Goal: Communication & Community: Ask a question

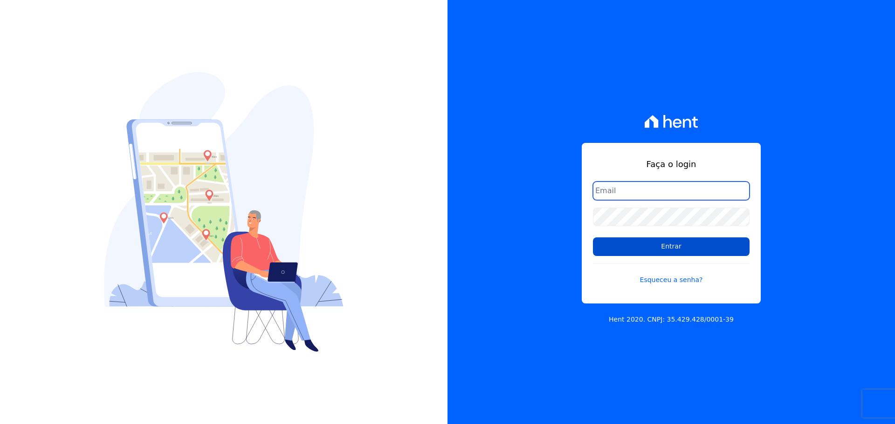
type input "raquel.almeida@cavazani.com.br"
click at [630, 253] on input "Entrar" at bounding box center [671, 247] width 157 height 19
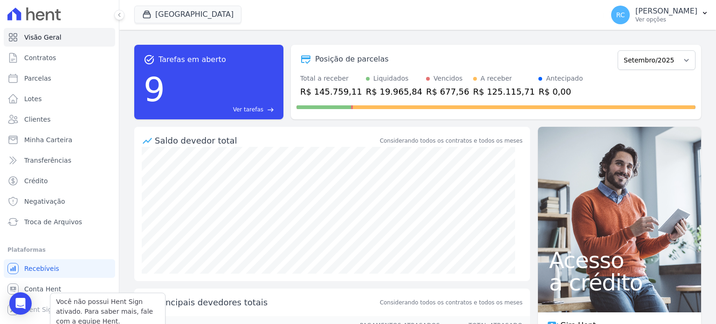
click at [57, 294] on div "Você não possui Hent Sign ativado. Para saber mais, fale com a equipe Hent." at bounding box center [108, 312] width 116 height 38
click at [62, 290] on link "Conta Hent" at bounding box center [59, 289] width 111 height 19
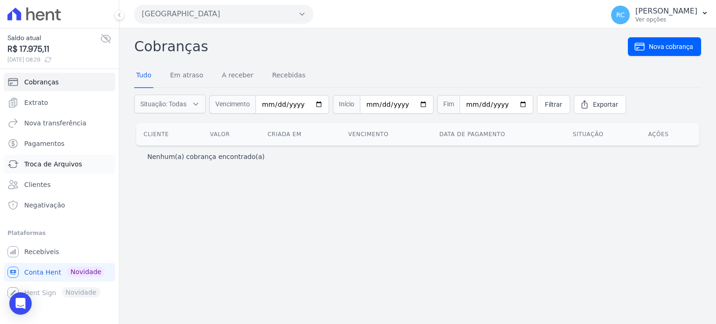
click at [76, 169] on link "Troca de Arquivos" at bounding box center [59, 164] width 111 height 19
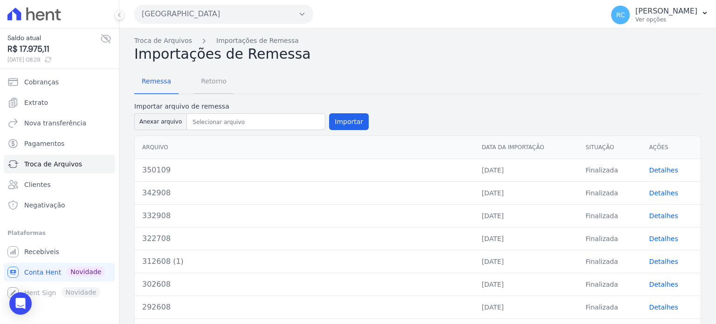
click at [211, 84] on span "Retorno" at bounding box center [213, 81] width 37 height 19
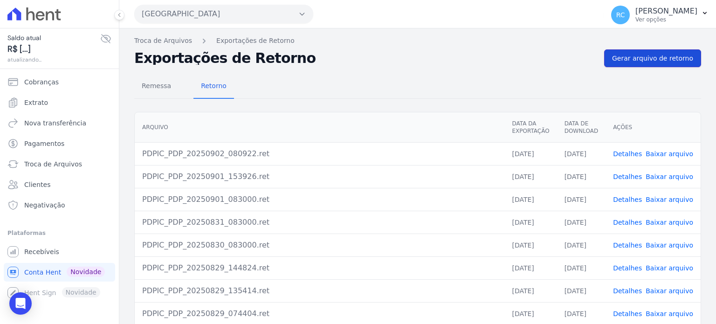
click at [647, 54] on span "Gerar arquivo de retorno" at bounding box center [652, 58] width 81 height 9
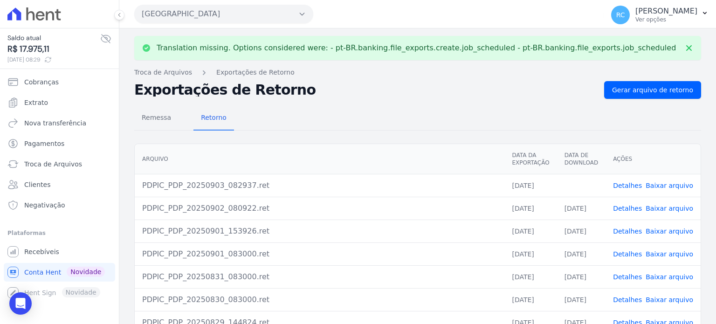
click at [658, 182] on link "Baixar arquivo" at bounding box center [669, 185] width 48 height 7
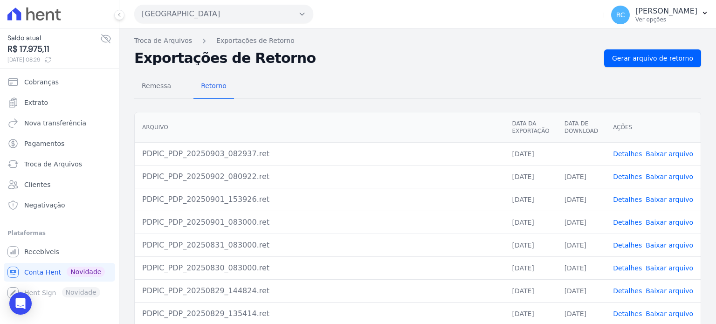
click at [664, 153] on link "Baixar arquivo" at bounding box center [669, 153] width 48 height 7
click at [246, 18] on button "Parque Dos Passaros" at bounding box center [223, 14] width 179 height 19
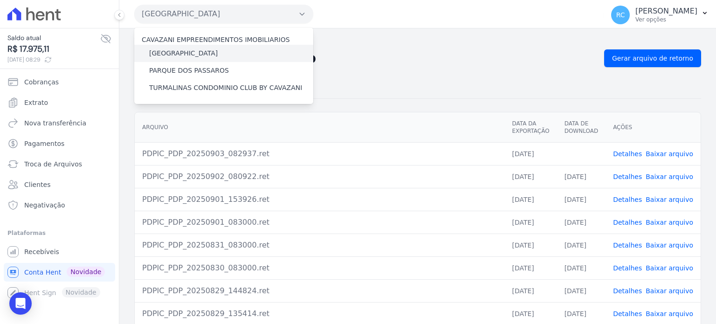
click at [205, 53] on label "[GEOGRAPHIC_DATA]" at bounding box center [183, 53] width 68 height 10
click at [0, 0] on input "[GEOGRAPHIC_DATA]" at bounding box center [0, 0] width 0 height 0
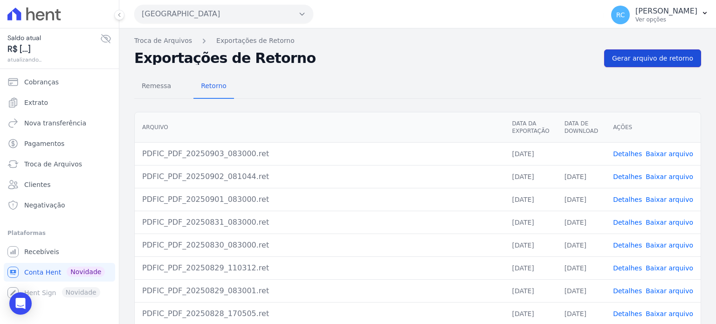
click at [633, 61] on span "Gerar arquivo de retorno" at bounding box center [652, 58] width 81 height 9
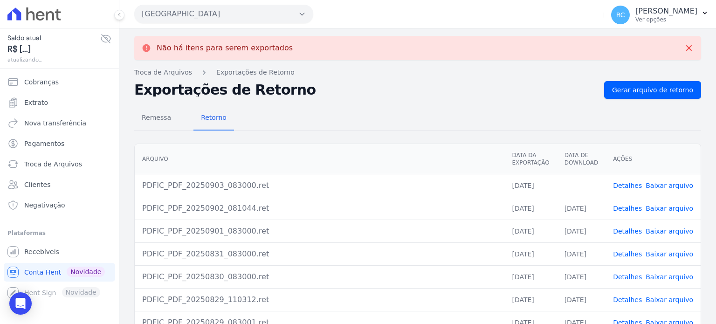
click at [653, 184] on link "Baixar arquivo" at bounding box center [669, 185] width 48 height 7
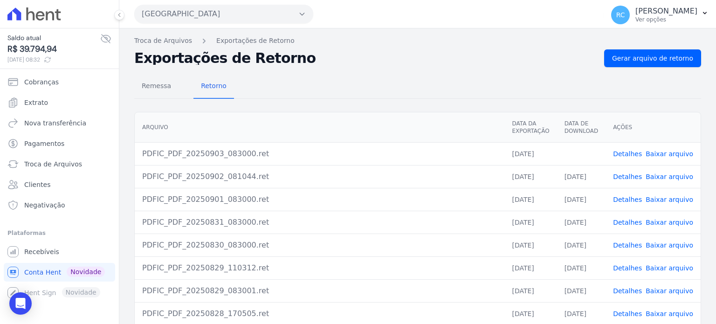
click at [211, 13] on button "Parque Das Flores" at bounding box center [223, 14] width 179 height 19
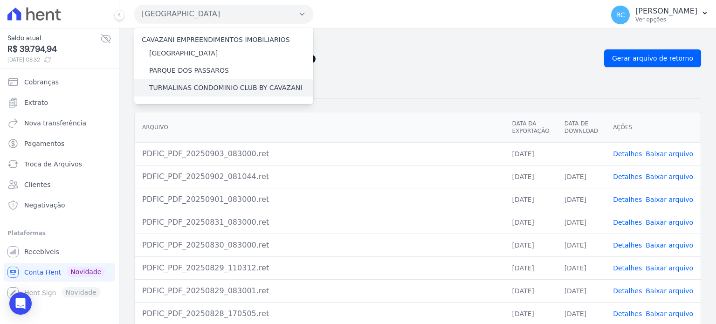
click at [188, 88] on label "TURMALINAS CONDOMINIO CLUB BY CAVAZANI" at bounding box center [225, 88] width 153 height 10
click at [0, 0] on input "TURMALINAS CONDOMINIO CLUB BY CAVAZANI" at bounding box center [0, 0] width 0 height 0
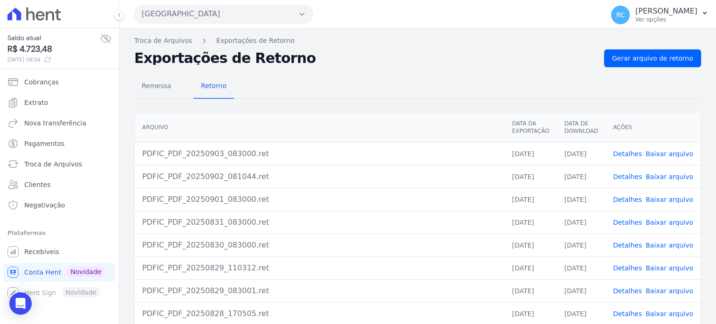
click at [254, 27] on div "Parque Das Flores CAVAZANI EMPREENDIMENTOS IMOBILIARIOS PARQUE DAS FLORES PARQU…" at bounding box center [367, 14] width 466 height 29
click at [262, 11] on button "Parque Das Flores" at bounding box center [223, 14] width 179 height 19
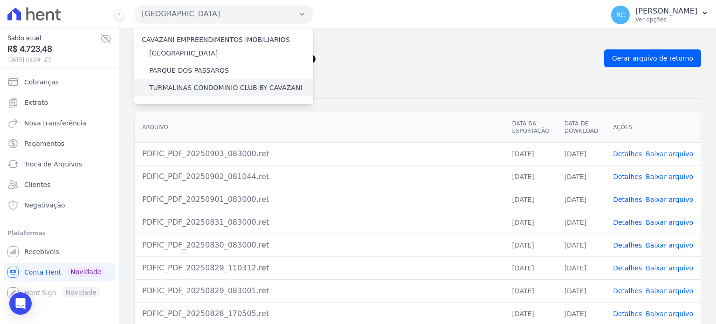
click at [190, 88] on label "TURMALINAS CONDOMINIO CLUB BY CAVAZANI" at bounding box center [225, 88] width 153 height 10
click at [0, 0] on input "TURMALINAS CONDOMINIO CLUB BY CAVAZANI" at bounding box center [0, 0] width 0 height 0
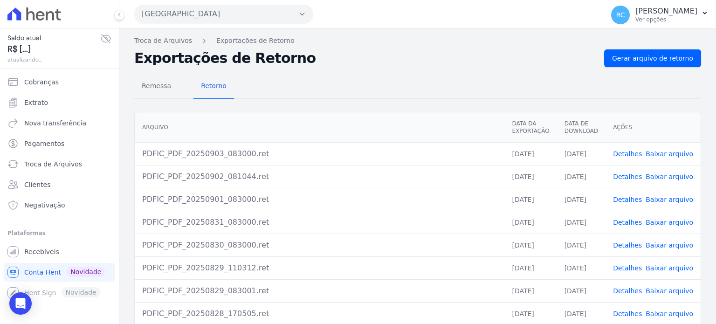
click at [240, 10] on button "Parque Das Flores" at bounding box center [223, 14] width 179 height 19
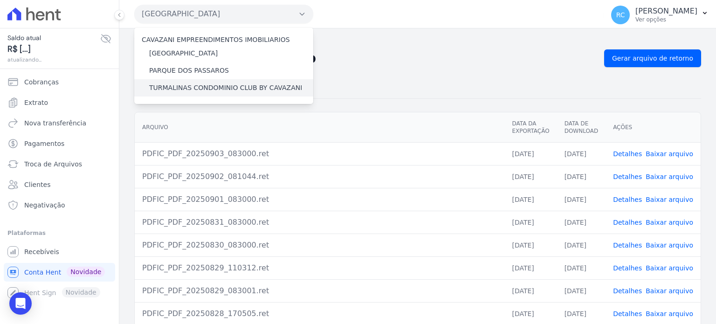
click at [199, 89] on label "TURMALINAS CONDOMINIO CLUB BY CAVAZANI" at bounding box center [225, 88] width 153 height 10
click at [0, 0] on input "TURMALINAS CONDOMINIO CLUB BY CAVAZANI" at bounding box center [0, 0] width 0 height 0
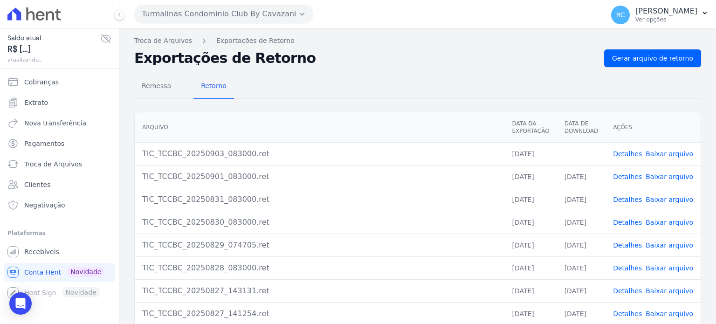
click at [659, 153] on link "Baixar arquivo" at bounding box center [669, 153] width 48 height 7
click at [668, 155] on link "Baixar arquivo" at bounding box center [669, 153] width 48 height 7
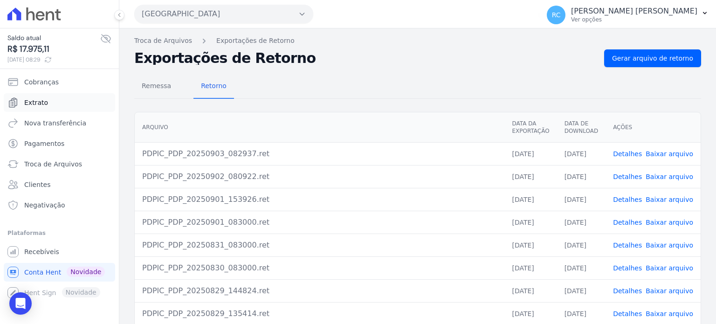
click at [65, 107] on link "Extrato" at bounding box center [59, 102] width 111 height 19
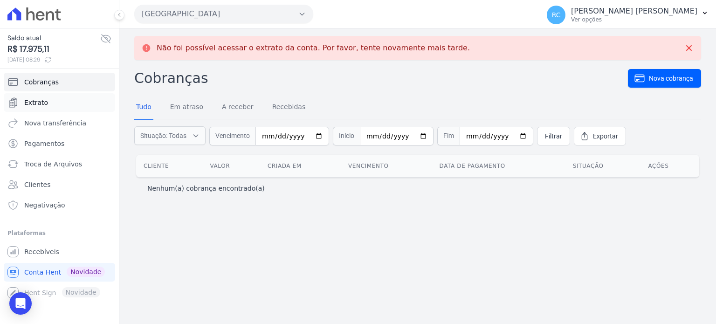
click at [55, 98] on link "Extrato" at bounding box center [59, 102] width 111 height 19
click at [58, 101] on link "Extrato" at bounding box center [59, 102] width 111 height 19
click at [56, 100] on link "Extrato" at bounding box center [59, 102] width 111 height 19
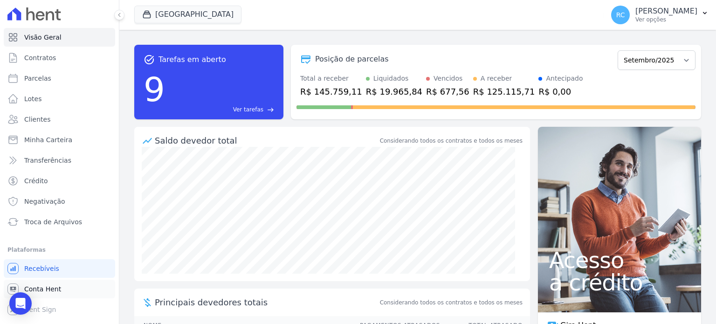
click at [60, 292] on link "Conta Hent" at bounding box center [59, 289] width 111 height 19
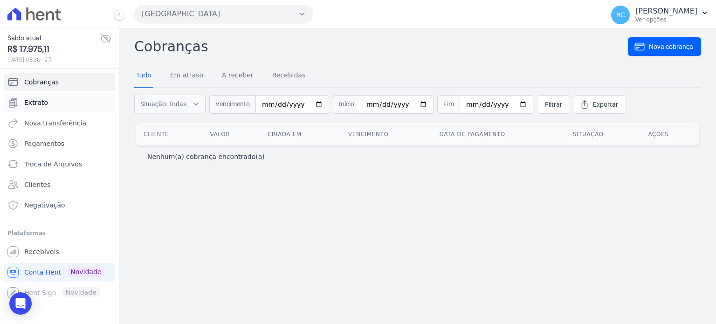
click at [73, 102] on link "Extrato" at bounding box center [59, 102] width 111 height 19
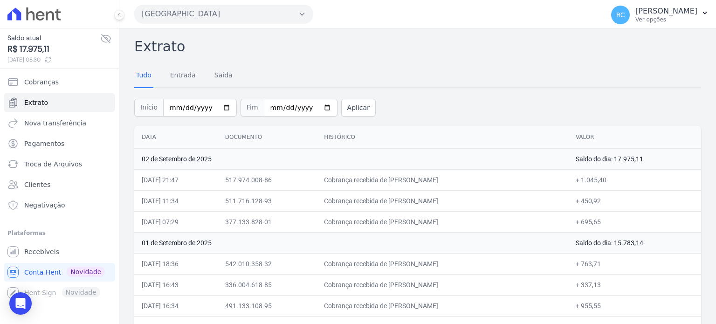
click at [253, 14] on button "[GEOGRAPHIC_DATA]" at bounding box center [223, 14] width 179 height 19
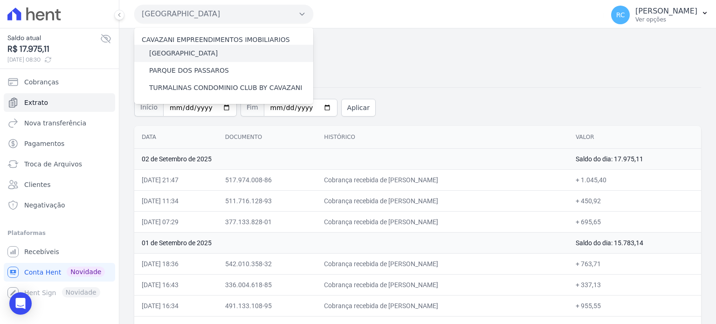
click at [212, 55] on div "[GEOGRAPHIC_DATA]" at bounding box center [223, 53] width 179 height 17
click at [192, 54] on label "[GEOGRAPHIC_DATA]" at bounding box center [183, 53] width 68 height 10
click at [0, 0] on input "[GEOGRAPHIC_DATA]" at bounding box center [0, 0] width 0 height 0
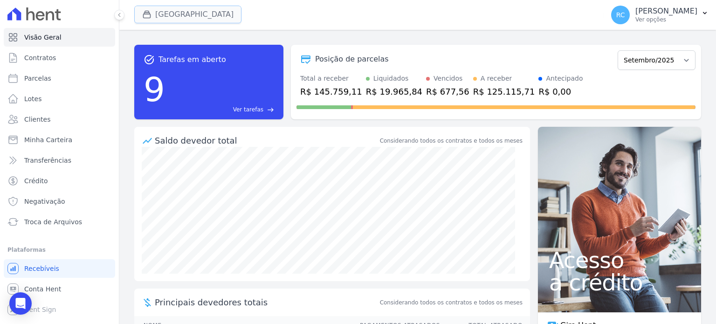
click at [213, 14] on button "[GEOGRAPHIC_DATA]" at bounding box center [187, 15] width 107 height 18
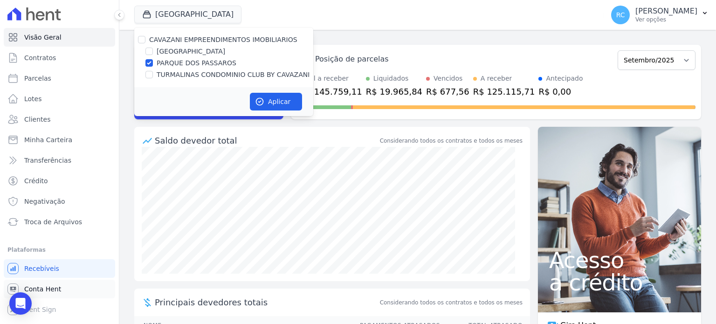
click at [50, 292] on span "Conta Hent" at bounding box center [42, 288] width 37 height 9
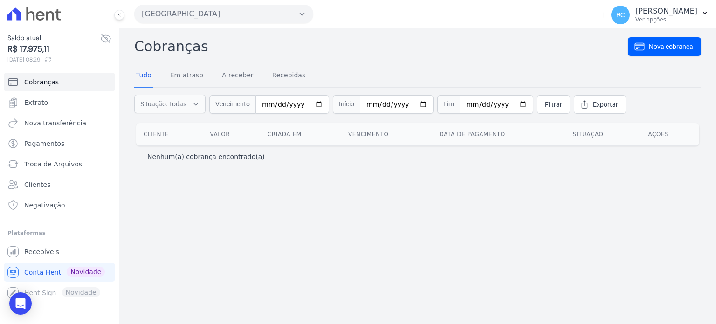
click at [225, 5] on button "[GEOGRAPHIC_DATA]" at bounding box center [223, 14] width 179 height 19
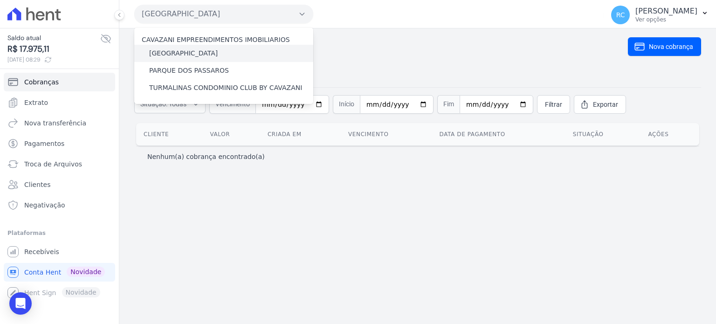
click at [199, 50] on label "[GEOGRAPHIC_DATA]" at bounding box center [183, 53] width 68 height 10
click at [0, 0] on input "[GEOGRAPHIC_DATA]" at bounding box center [0, 0] width 0 height 0
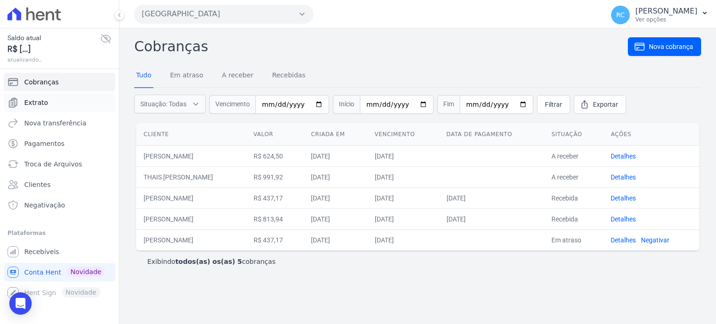
click at [52, 99] on link "Extrato" at bounding box center [59, 102] width 111 height 19
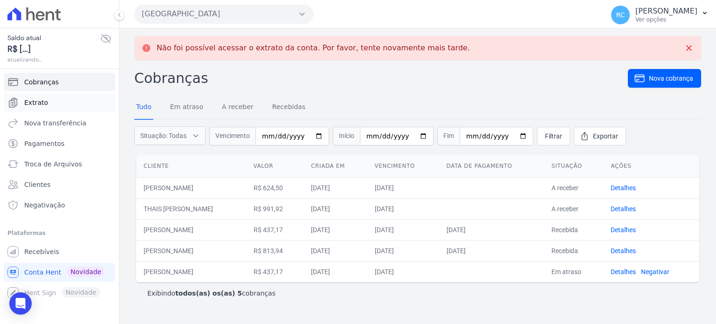
click at [45, 97] on link "Extrato" at bounding box center [59, 102] width 111 height 19
click at [38, 95] on link "Extrato" at bounding box center [59, 102] width 111 height 19
click at [35, 100] on span "Extrato" at bounding box center [36, 102] width 24 height 9
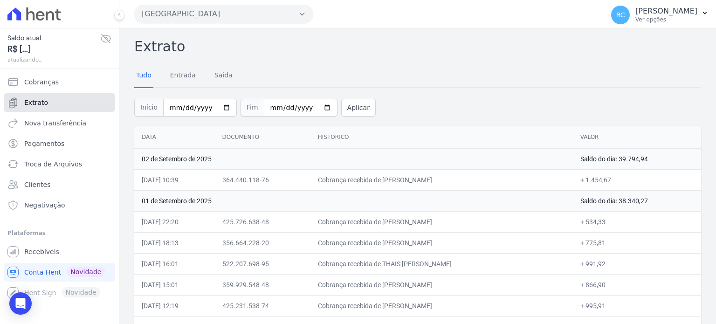
click at [35, 100] on span "Extrato" at bounding box center [36, 102] width 24 height 9
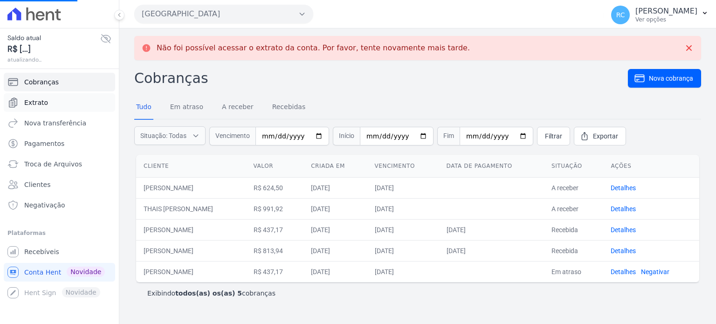
click at [48, 101] on link "Extrato" at bounding box center [59, 102] width 111 height 19
click at [43, 106] on span "Extrato" at bounding box center [36, 102] width 24 height 9
click at [62, 110] on link "Extrato" at bounding box center [59, 102] width 111 height 19
click at [60, 103] on link "Extrato" at bounding box center [59, 102] width 111 height 19
click at [57, 104] on link "Extrato" at bounding box center [59, 102] width 111 height 19
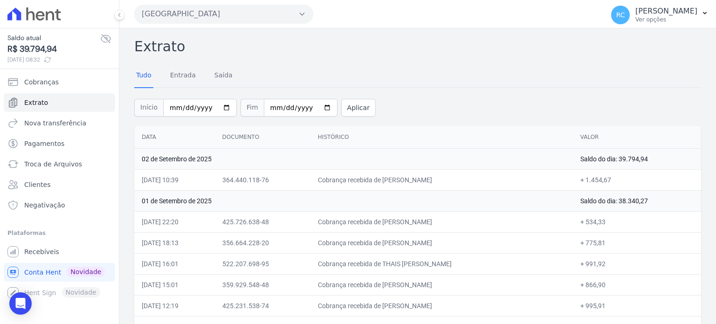
click at [237, 16] on button "Parque Das Flores" at bounding box center [223, 14] width 179 height 19
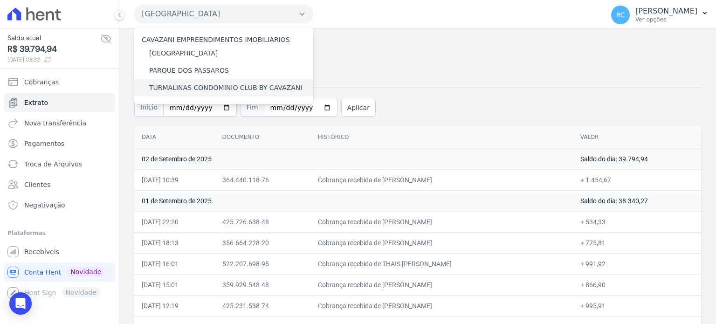
click at [188, 88] on label "TURMALINAS CONDOMINIO CLUB BY CAVAZANI" at bounding box center [225, 88] width 153 height 10
click at [0, 0] on input "TURMALINAS CONDOMINIO CLUB BY CAVAZANI" at bounding box center [0, 0] width 0 height 0
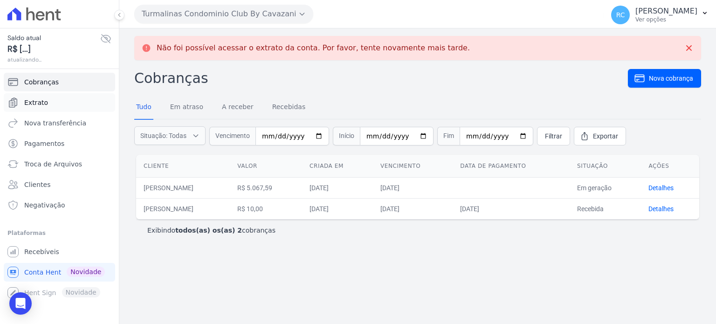
click at [55, 110] on link "Extrato" at bounding box center [59, 102] width 111 height 19
click at [50, 103] on link "Extrato" at bounding box center [59, 102] width 111 height 19
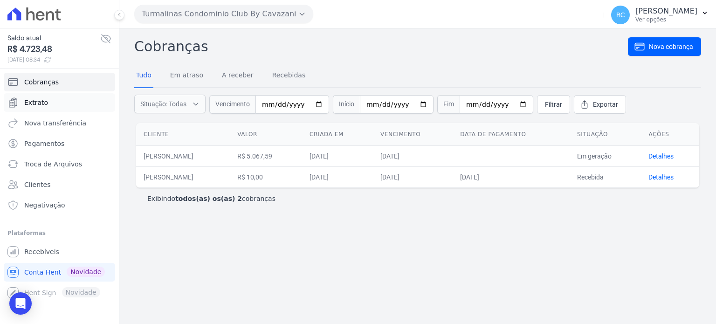
click at [81, 104] on link "Extrato" at bounding box center [59, 102] width 111 height 19
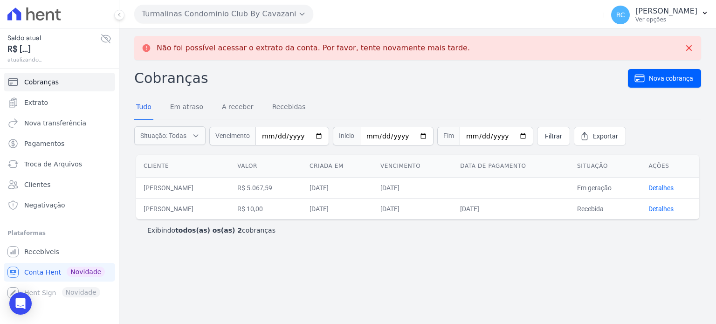
click at [62, 110] on link "Extrato" at bounding box center [59, 102] width 111 height 19
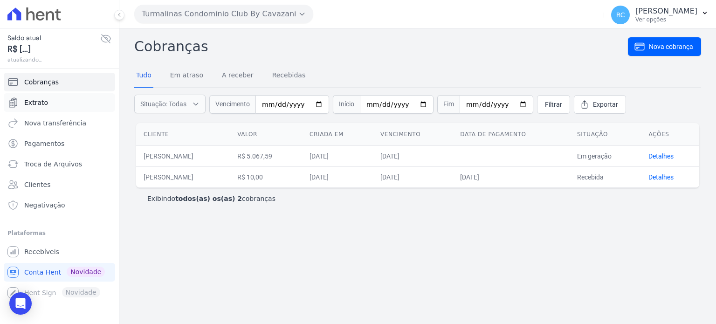
click at [64, 107] on link "Extrato" at bounding box center [59, 102] width 111 height 19
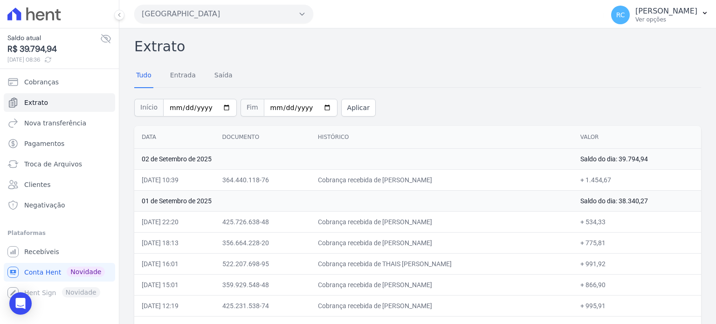
click at [243, 11] on button "Parque Das Flores" at bounding box center [223, 14] width 179 height 19
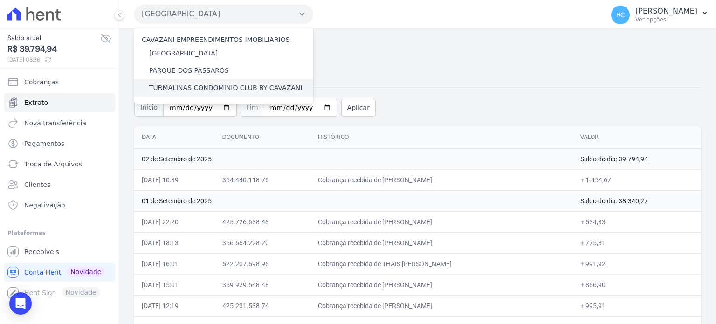
click at [203, 86] on label "TURMALINAS CONDOMINIO CLUB BY CAVAZANI" at bounding box center [225, 88] width 153 height 10
click at [0, 0] on input "TURMALINAS CONDOMINIO CLUB BY CAVAZANI" at bounding box center [0, 0] width 0 height 0
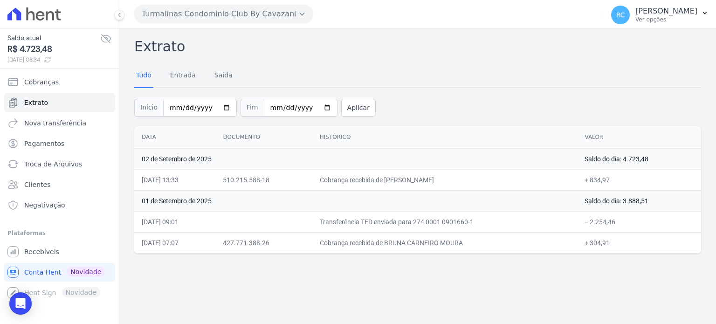
drag, startPoint x: 483, startPoint y: 182, endPoint x: 403, endPoint y: 186, distance: 80.3
click at [403, 184] on td "Cobrança recebida de GABRIEL GUIMARAES SILVA" at bounding box center [444, 179] width 265 height 21
copy td "ABRIEL GUIMARAES SILVA"
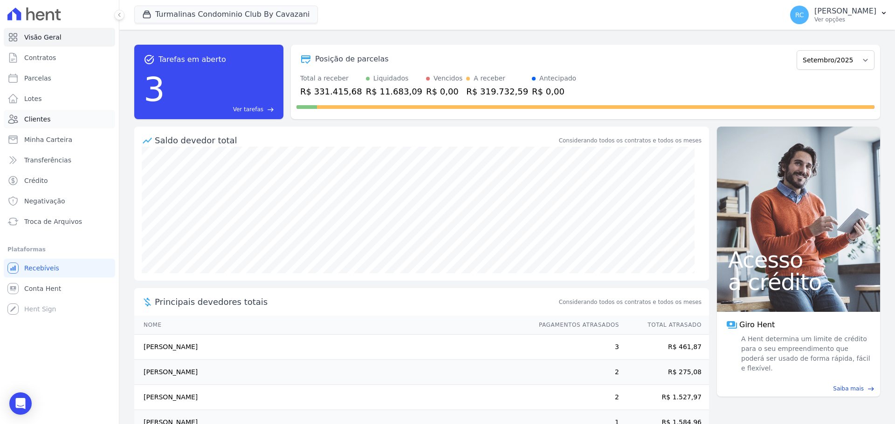
click at [21, 124] on link "Clientes" at bounding box center [59, 119] width 111 height 19
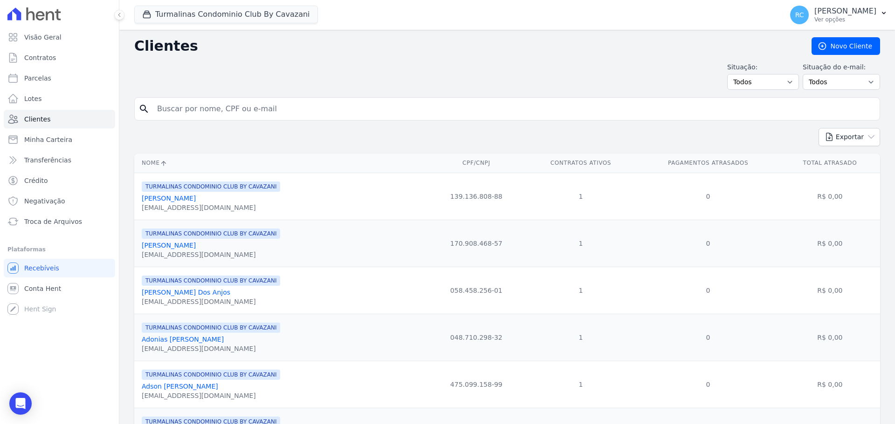
drag, startPoint x: 221, startPoint y: 109, endPoint x: 264, endPoint y: 100, distance: 44.2
click at [226, 107] on input "search" at bounding box center [513, 109] width 724 height 19
paste input "[PERSON_NAME] Ar"
type input "[PERSON_NAME] Ar"
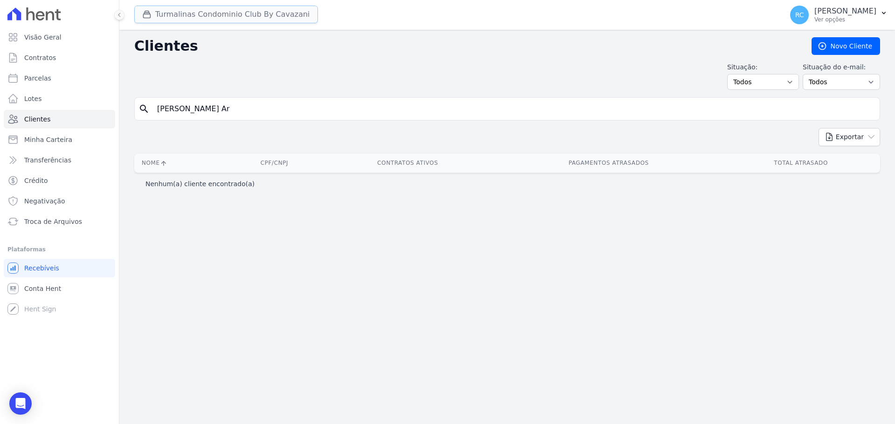
click at [223, 11] on button "Turmalinas Condominio Club By Cavazani" at bounding box center [226, 15] width 184 height 18
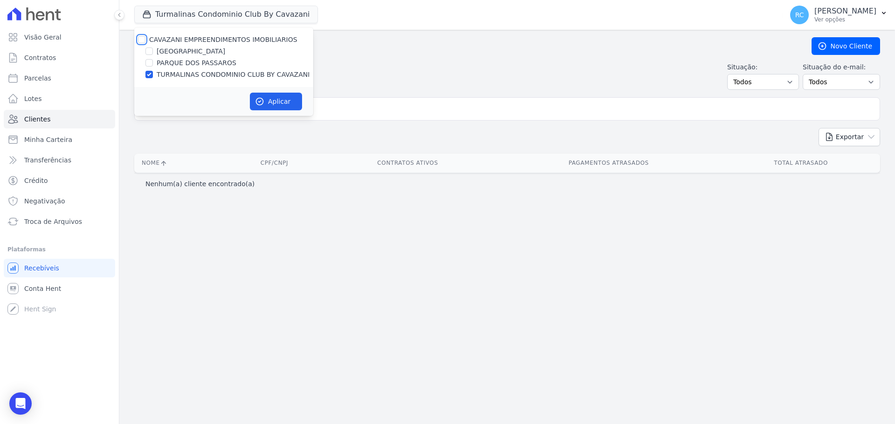
click at [143, 36] on input "CAVAZANI EMPREENDIMENTOS IMOBILIARIOS" at bounding box center [141, 39] width 7 height 7
checkbox input "true"
click at [252, 99] on button "Aplicar" at bounding box center [276, 102] width 52 height 18
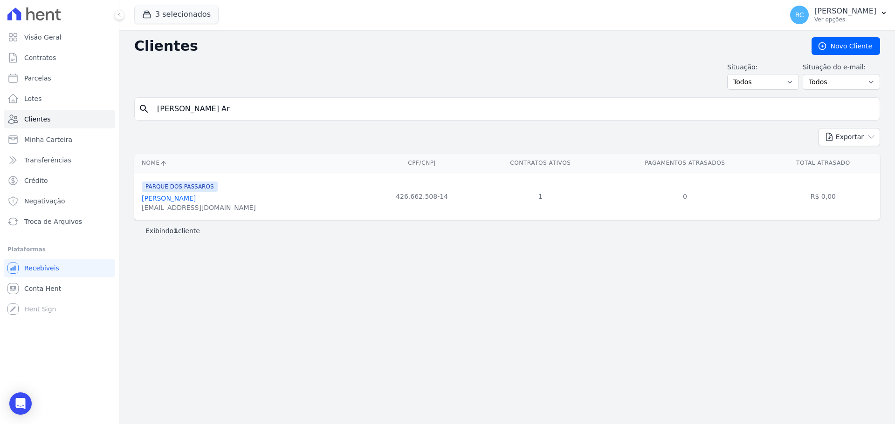
click at [749, 302] on div "Clientes Novo Cliente Situação: Todos Adimplentes Inadimplentes Situação do e-m…" at bounding box center [506, 227] width 775 height 395
click at [834, 7] on p "[PERSON_NAME] [PERSON_NAME]" at bounding box center [845, 11] width 62 height 9
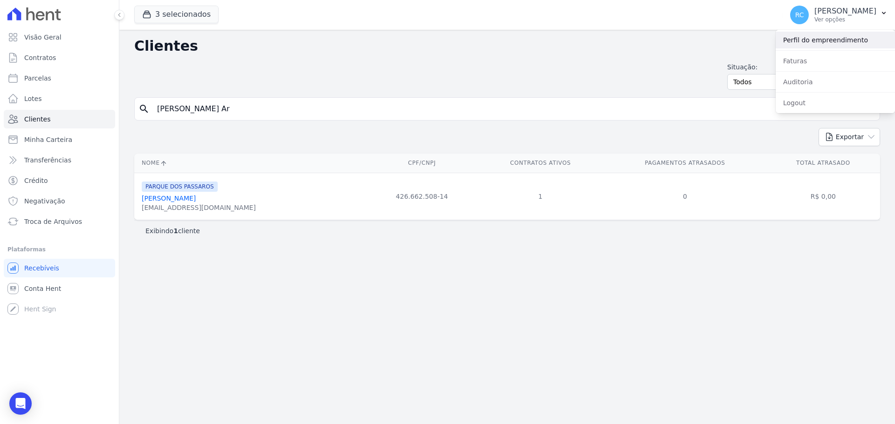
click at [820, 42] on link "Perfil do empreendimento" at bounding box center [834, 40] width 119 height 17
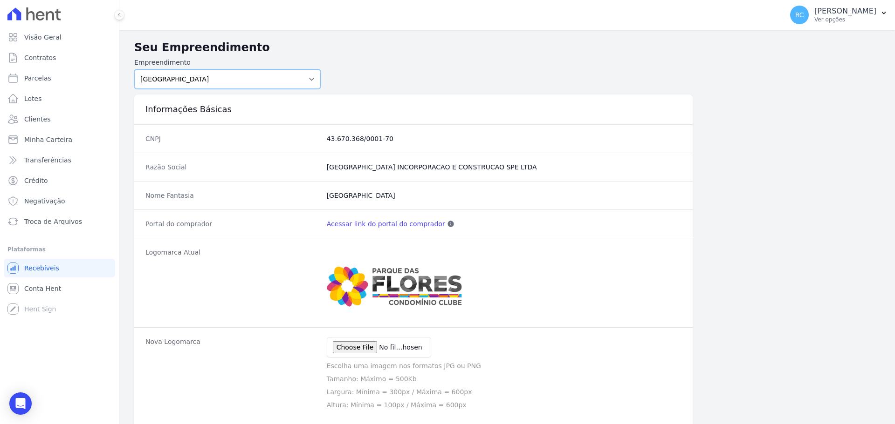
drag, startPoint x: 288, startPoint y: 82, endPoint x: 280, endPoint y: 85, distance: 8.6
click at [288, 82] on select "PARQUE DAS FLORES PARQUE DOS PASSAROS TURMALINAS CONDOMINIO CLUB BY CAVAZANI" at bounding box center [227, 79] width 186 height 20
select select "7c6dbd88-c992-4e1b-a35d-d12916fde016"
click at [134, 69] on select "PARQUE DAS FLORES PARQUE DOS PASSAROS TURMALINAS CONDOMINIO CLUB BY CAVAZANI" at bounding box center [227, 79] width 186 height 20
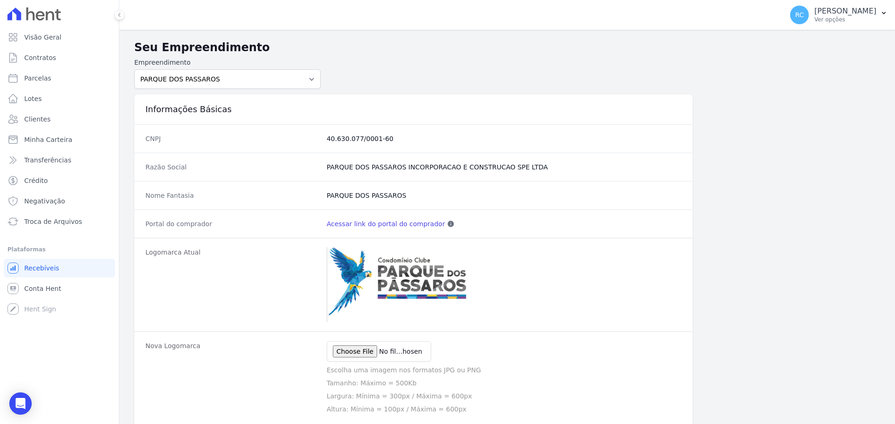
click at [384, 219] on div "Portal do comprador Acessar link do portal do comprador Esse link pode ser disp…" at bounding box center [413, 224] width 558 height 28
click at [378, 226] on link "Acessar link do portal do comprador" at bounding box center [386, 223] width 118 height 9
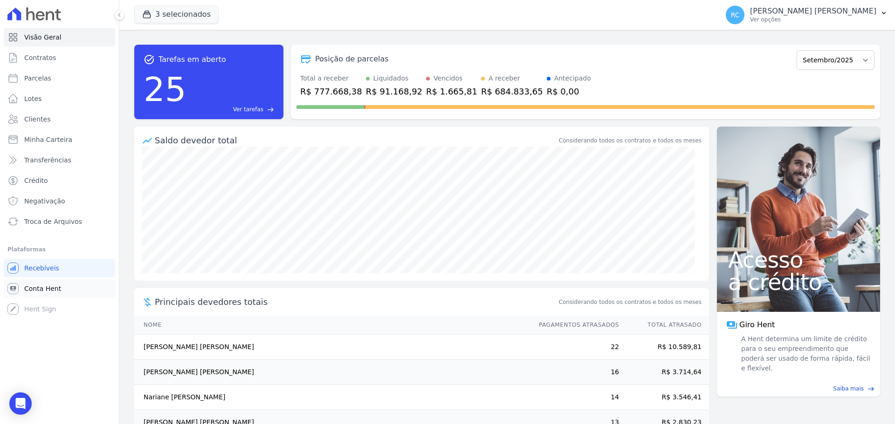
click at [55, 293] on span "Conta Hent" at bounding box center [42, 288] width 37 height 9
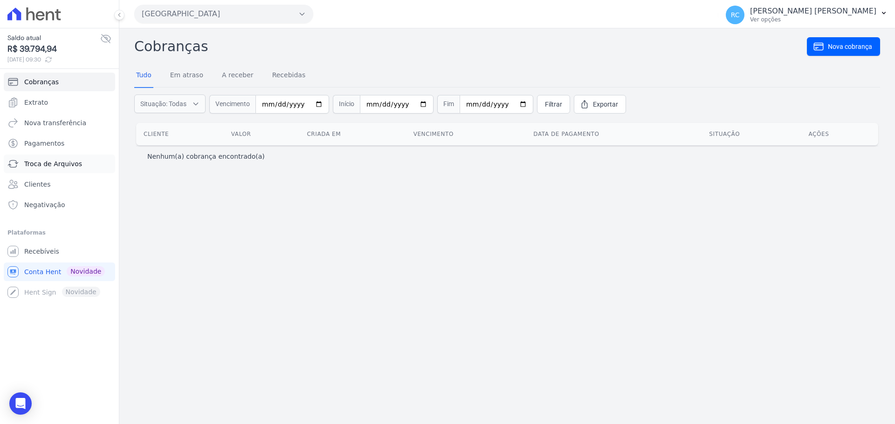
click at [56, 169] on link "Troca de Arquivos" at bounding box center [59, 164] width 111 height 19
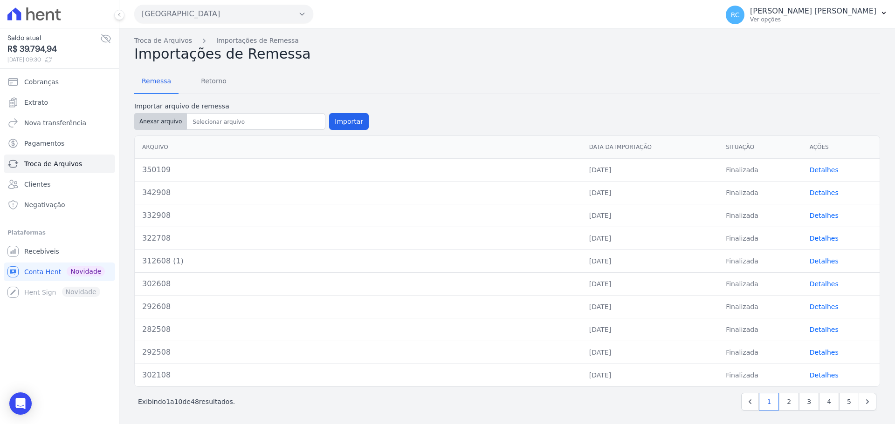
click at [164, 120] on button "Anexar arquivo" at bounding box center [160, 121] width 53 height 17
type input "360309"
click at [350, 121] on button "Importar" at bounding box center [349, 121] width 40 height 17
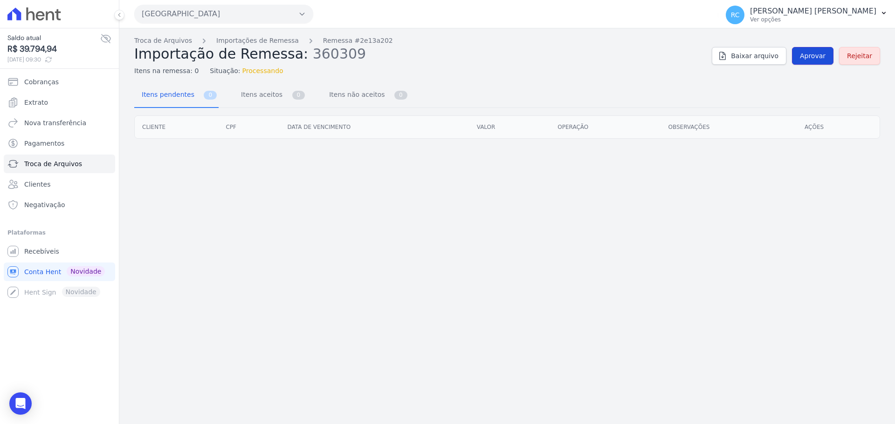
click at [833, 56] on link "Aprovar" at bounding box center [812, 56] width 41 height 18
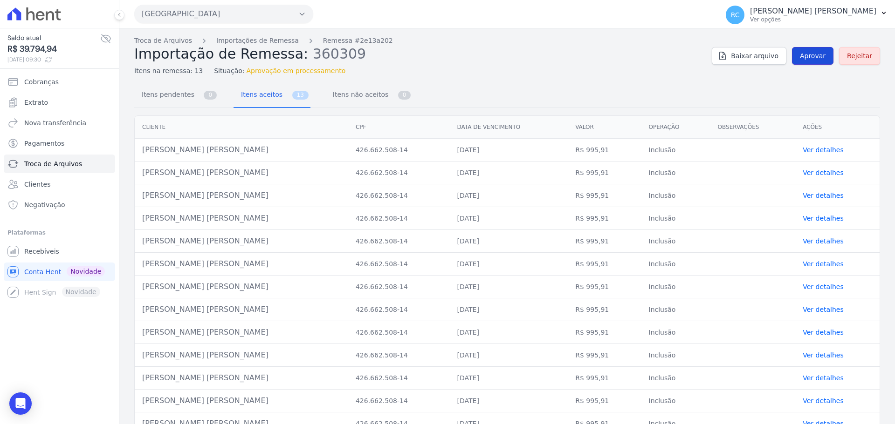
click at [801, 52] on span "Aprovar" at bounding box center [813, 55] width 26 height 9
click at [808, 57] on span "Aprovar" at bounding box center [813, 55] width 26 height 9
click at [810, 62] on link "Aprovar" at bounding box center [812, 56] width 41 height 18
click at [810, 61] on link "Aprovar" at bounding box center [812, 56] width 41 height 18
click at [811, 55] on span "Aprovar" at bounding box center [813, 55] width 26 height 9
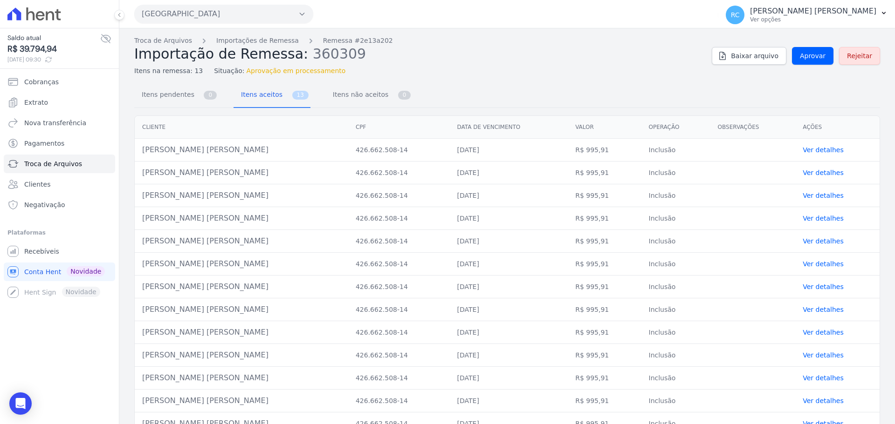
drag, startPoint x: 218, startPoint y: 148, endPoint x: 173, endPoint y: 142, distance: 45.1
click at [140, 151] on td "Jhonatan Belarmino Araujo" at bounding box center [241, 150] width 213 height 23
copy td "Jhonatan Belarmino Araujo"
click at [813, 55] on span "Aprovar" at bounding box center [813, 55] width 26 height 9
click at [812, 56] on span "Aprovar" at bounding box center [813, 55] width 26 height 9
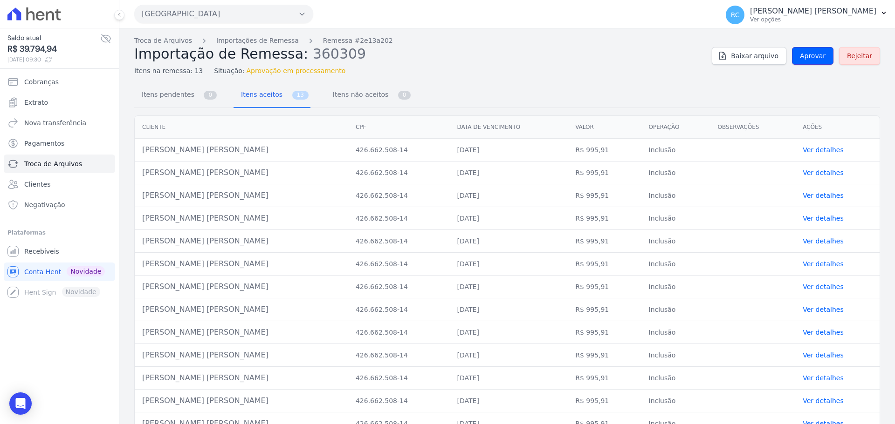
click at [811, 56] on span "Aprovar" at bounding box center [813, 55] width 26 height 9
copy td "Jhonatan Belarmino Araujo"
drag, startPoint x: 233, startPoint y: 151, endPoint x: 137, endPoint y: 155, distance: 96.5
click at [137, 155] on td "Jhonatan Belarmino Araujo" at bounding box center [241, 150] width 213 height 23
click at [806, 64] on link "Aprovar" at bounding box center [812, 56] width 41 height 18
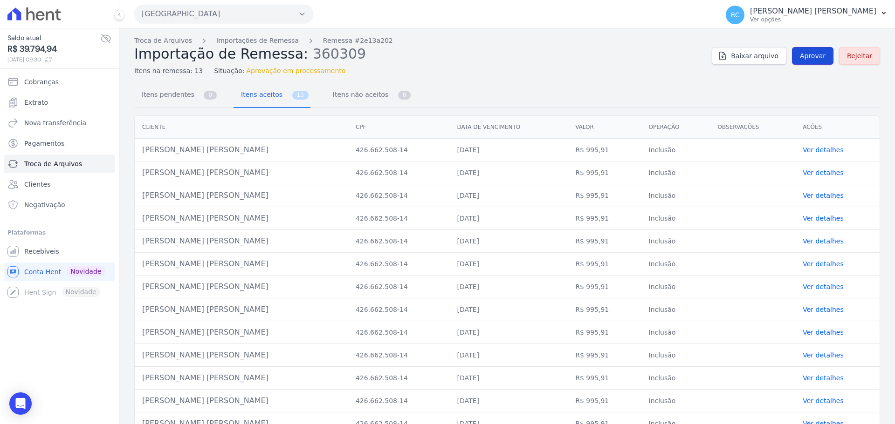
click at [808, 56] on span "Aprovar" at bounding box center [813, 55] width 26 height 9
click at [793, 55] on link "Aprovar" at bounding box center [812, 56] width 41 height 18
click at [807, 55] on span "Aprovar" at bounding box center [813, 55] width 26 height 9
click at [807, 54] on span "Aprovar" at bounding box center [813, 55] width 26 height 9
click at [804, 55] on span "Aprovar" at bounding box center [813, 55] width 26 height 9
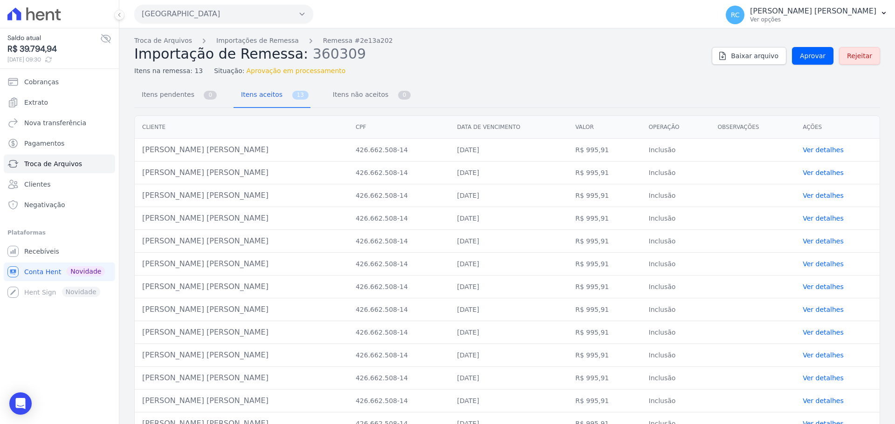
drag, startPoint x: 229, startPoint y: 155, endPoint x: 139, endPoint y: 153, distance: 89.5
click at [139, 153] on td "Jhonatan Belarmino Araujo" at bounding box center [241, 150] width 213 height 23
copy td "Jhonatan Belarmino Araujo"
click at [812, 56] on span "Aprovar" at bounding box center [813, 55] width 26 height 9
click at [815, 56] on span "Aprovar" at bounding box center [813, 55] width 26 height 9
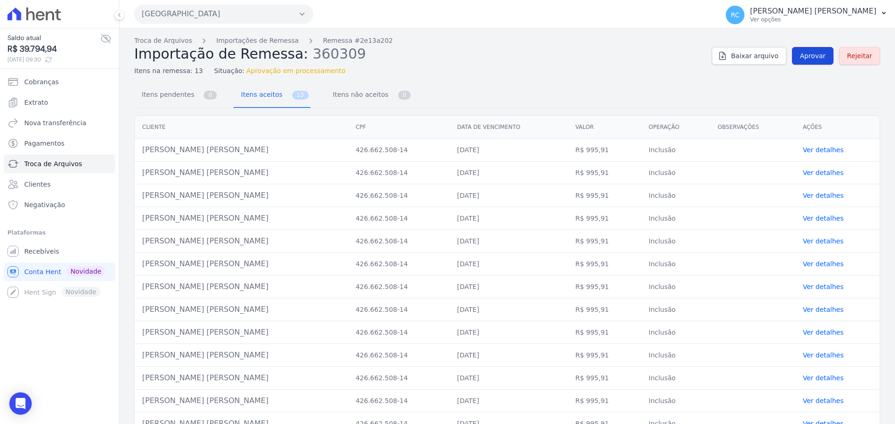
click at [819, 54] on span "Aprovar" at bounding box center [813, 55] width 26 height 9
click at [801, 58] on span "Aprovar" at bounding box center [813, 55] width 26 height 9
click at [806, 55] on span "Aprovar" at bounding box center [813, 55] width 26 height 9
click at [798, 49] on link "Aprovar" at bounding box center [812, 56] width 41 height 18
click at [813, 52] on span "Aprovar" at bounding box center [813, 55] width 26 height 9
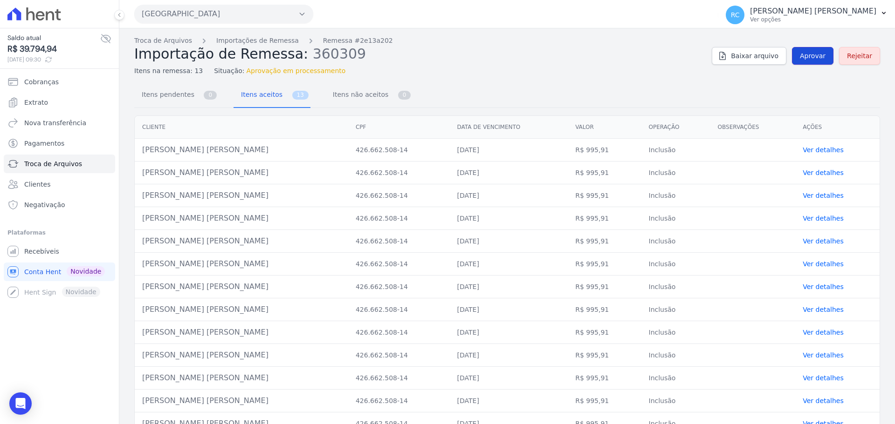
click at [793, 62] on link "Aprovar" at bounding box center [812, 56] width 41 height 18
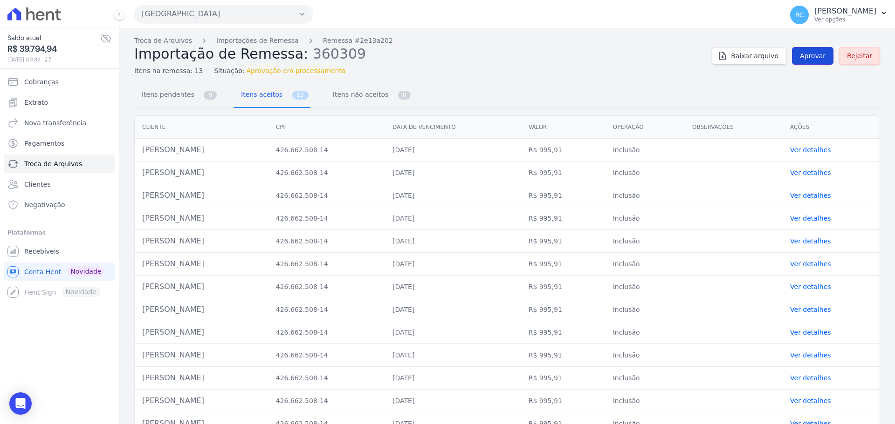
click at [818, 49] on link "Aprovar" at bounding box center [812, 56] width 41 height 18
drag, startPoint x: 209, startPoint y: 150, endPoint x: 125, endPoint y: 149, distance: 83.4
click at [125, 149] on div "Cliente CPF Data de vencimento Valor Operação Observações Ações Jhonatan Belarm…" at bounding box center [506, 276] width 775 height 328
click at [144, 148] on td "Jhonatan Belarmino Araujo" at bounding box center [202, 150] width 134 height 23
click at [142, 147] on td "Jhonatan Belarmino Araujo" at bounding box center [202, 150] width 134 height 23
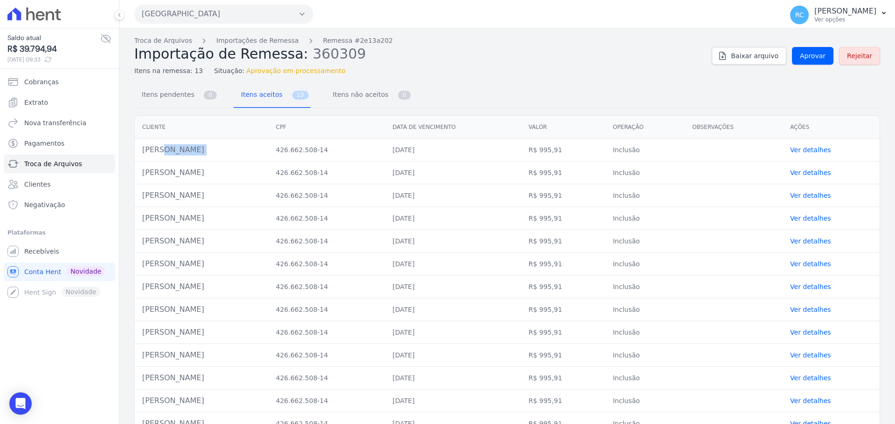
click at [142, 147] on td "Jhonatan Belarmino Araujo" at bounding box center [202, 150] width 134 height 23
copy tr "Jhonatan Belarmino Araujo"
click at [806, 56] on span "Aprovar" at bounding box center [813, 55] width 26 height 9
click at [809, 53] on span "Aprovar" at bounding box center [813, 55] width 26 height 9
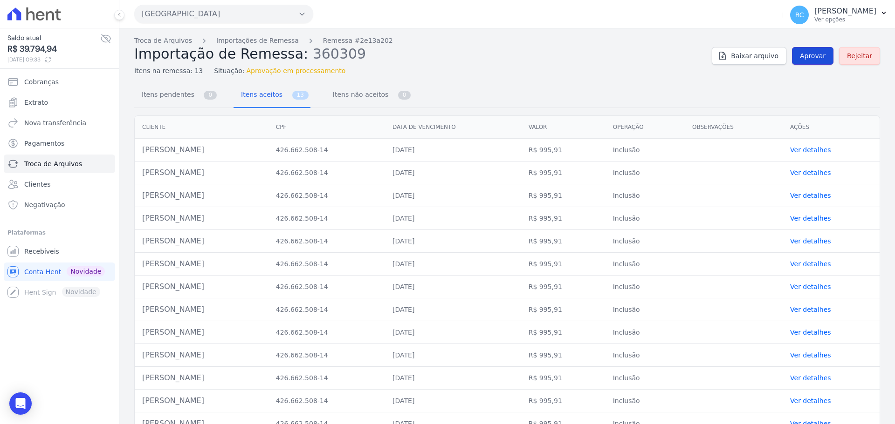
click at [803, 54] on span "Aprovar" at bounding box center [813, 55] width 26 height 9
click at [805, 55] on span "Aprovar" at bounding box center [813, 55] width 26 height 9
click at [831, 52] on div "Baixar arquivo Aprovar Rejeitar" at bounding box center [796, 56] width 168 height 18
click at [815, 58] on span "Aprovar" at bounding box center [813, 55] width 26 height 9
click at [822, 58] on link "Aprovar" at bounding box center [812, 56] width 41 height 18
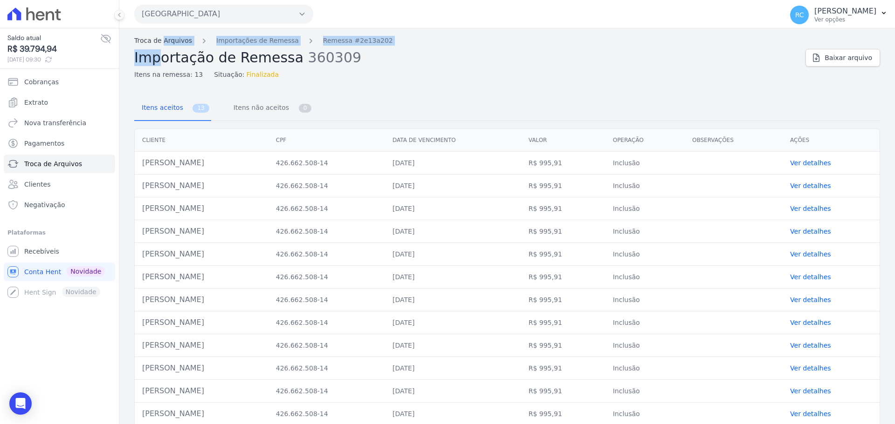
click at [162, 45] on div "Troca de Arquivos Importações de Remessa Remessa #2e13a202 Importação de Remess…" at bounding box center [466, 58] width 664 height 44
click at [162, 41] on link "Troca de Arquivos" at bounding box center [163, 41] width 58 height 10
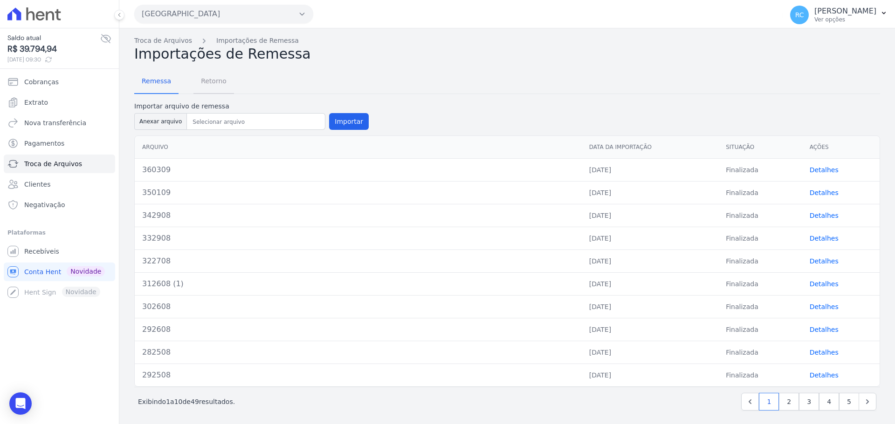
click at [204, 84] on span "Retorno" at bounding box center [213, 81] width 37 height 19
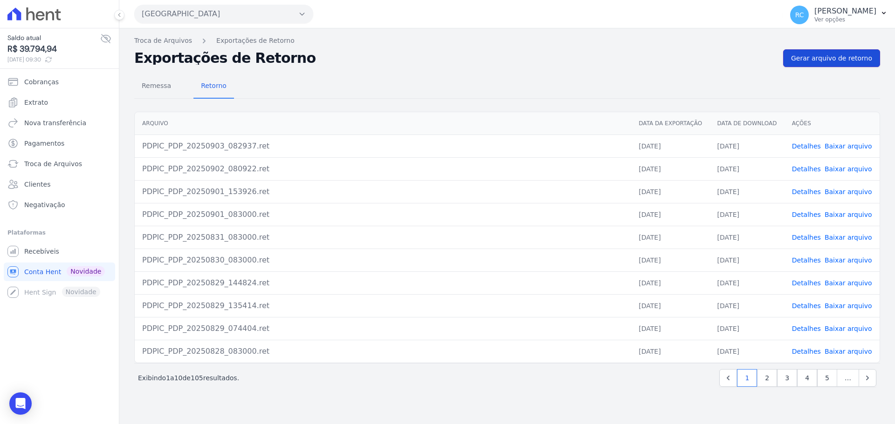
click at [845, 60] on span "Gerar arquivo de retorno" at bounding box center [831, 58] width 81 height 9
click at [851, 146] on link "Baixar arquivo" at bounding box center [848, 146] width 48 height 7
click at [846, 147] on link "Baixar arquivo" at bounding box center [848, 146] width 48 height 7
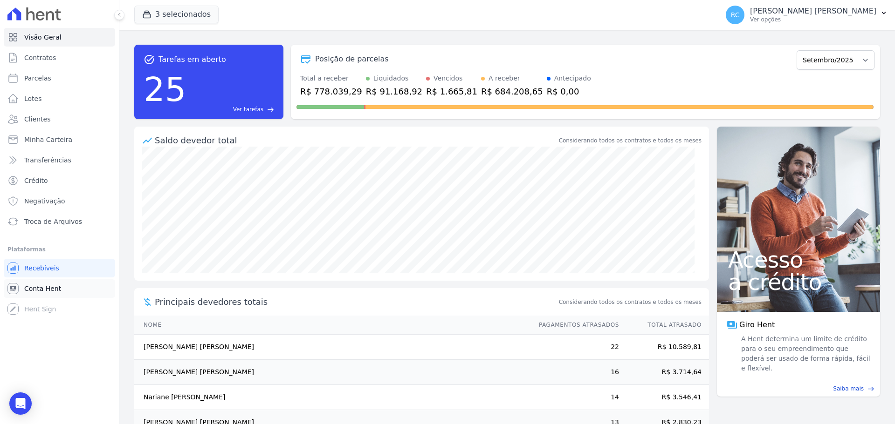
click at [53, 286] on span "Conta Hent" at bounding box center [42, 288] width 37 height 9
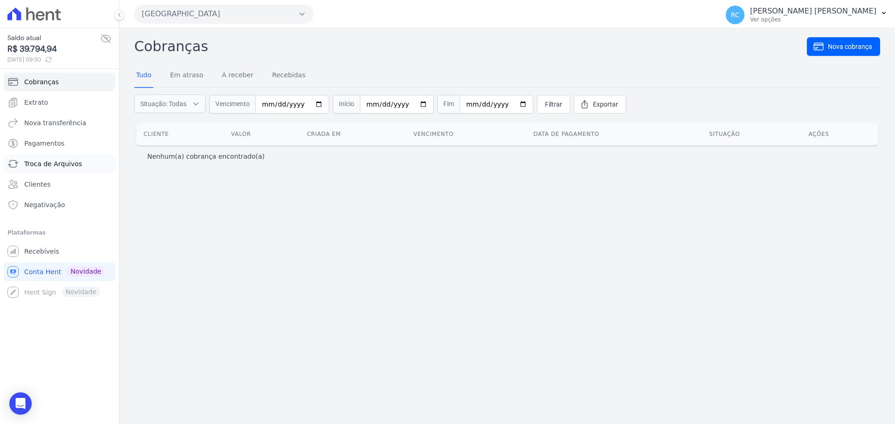
click at [70, 165] on span "Troca de Arquivos" at bounding box center [53, 163] width 58 height 9
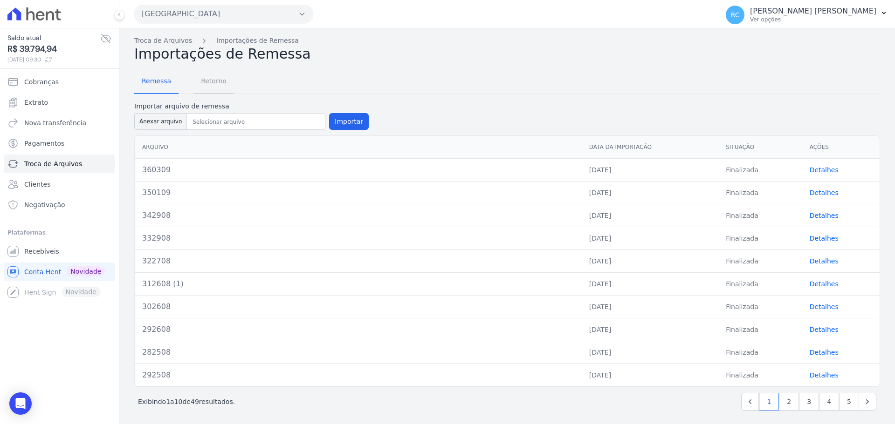
click at [214, 83] on span "Retorno" at bounding box center [213, 81] width 37 height 19
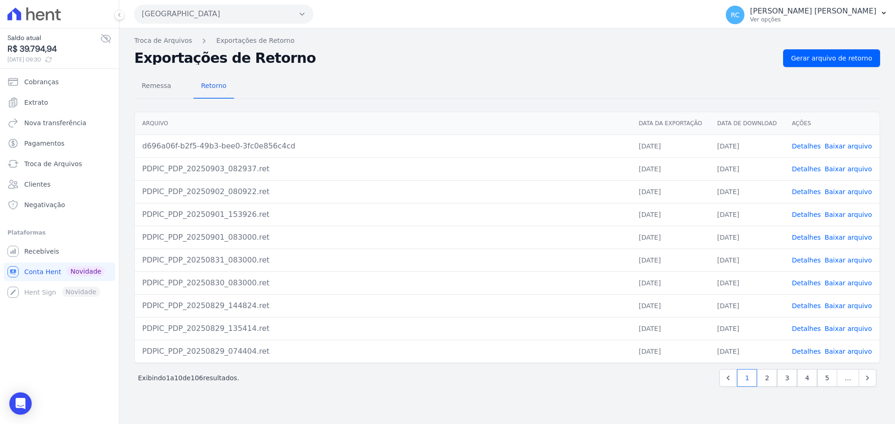
click at [854, 148] on link "Baixar arquivo" at bounding box center [848, 146] width 48 height 7
click at [830, 61] on span "Gerar arquivo de retorno" at bounding box center [831, 58] width 81 height 9
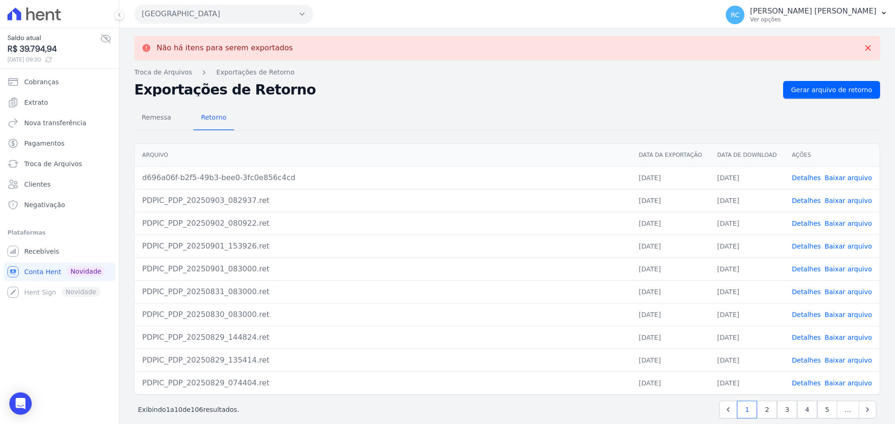
click at [836, 180] on link "Baixar arquivo" at bounding box center [848, 177] width 48 height 7
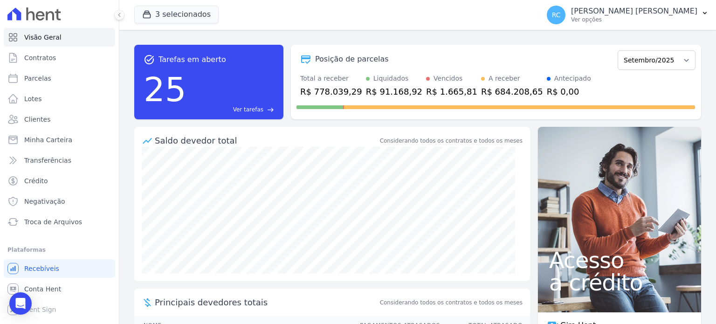
click at [255, 110] on span "Ver tarefas" at bounding box center [248, 109] width 30 height 8
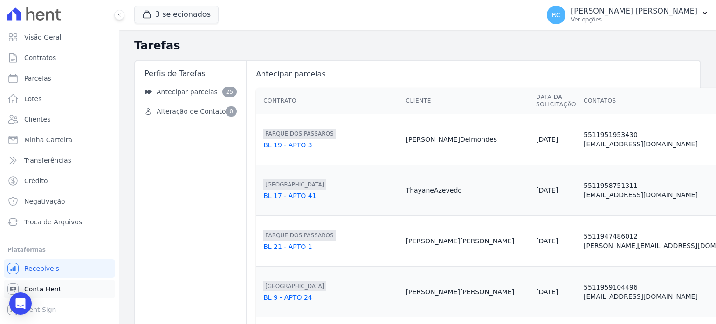
click at [73, 283] on link "Conta Hent" at bounding box center [59, 289] width 111 height 19
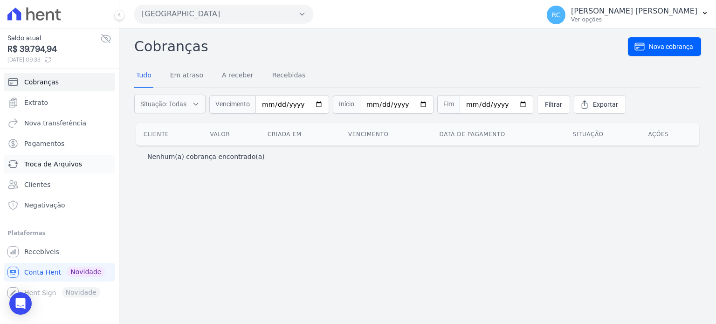
click at [46, 170] on link "Troca de Arquivos" at bounding box center [59, 164] width 111 height 19
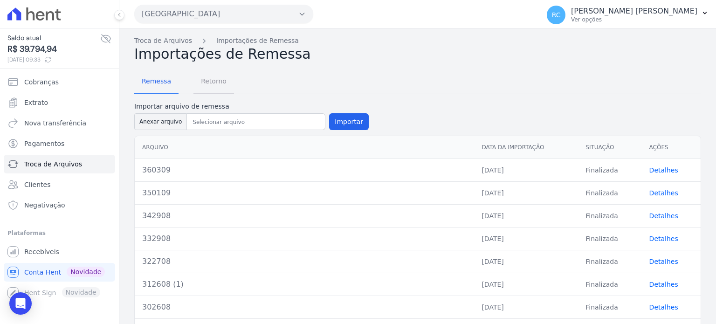
click at [207, 77] on span "Retorno" at bounding box center [213, 81] width 37 height 19
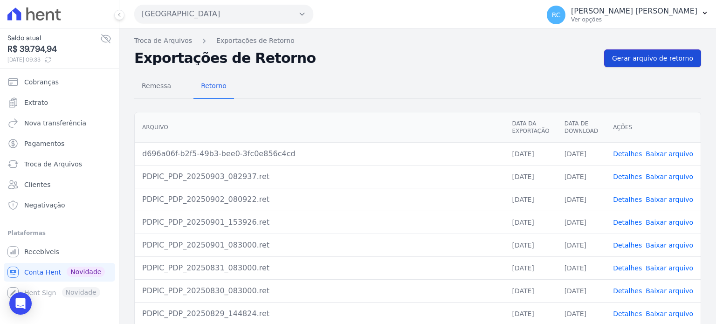
click at [665, 51] on link "Gerar arquivo de retorno" at bounding box center [652, 58] width 97 height 18
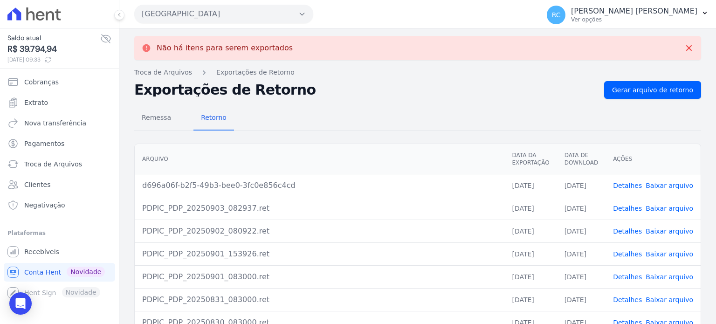
click at [660, 186] on link "Baixar arquivo" at bounding box center [669, 185] width 48 height 7
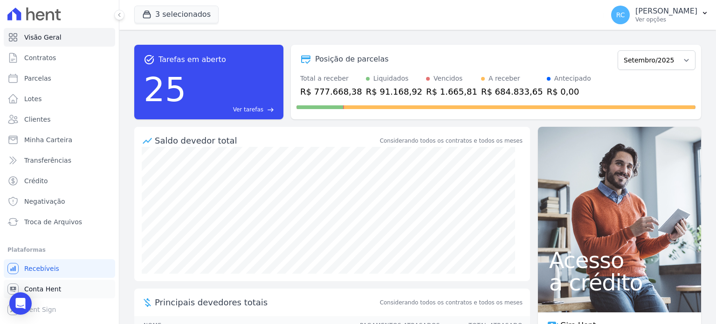
click at [75, 292] on link "Conta Hent" at bounding box center [59, 289] width 111 height 19
click at [75, 288] on link "Conta Hent" at bounding box center [59, 289] width 111 height 19
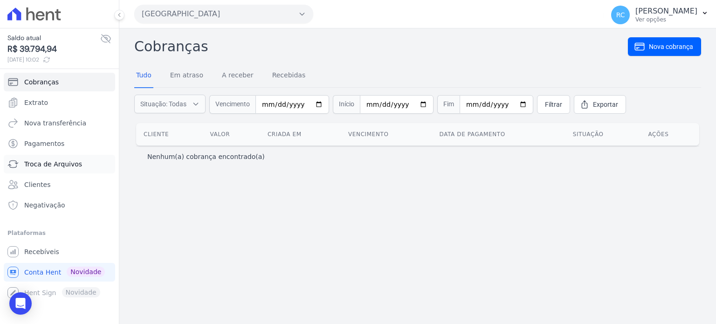
click at [50, 162] on span "Troca de Arquivos" at bounding box center [53, 163] width 58 height 9
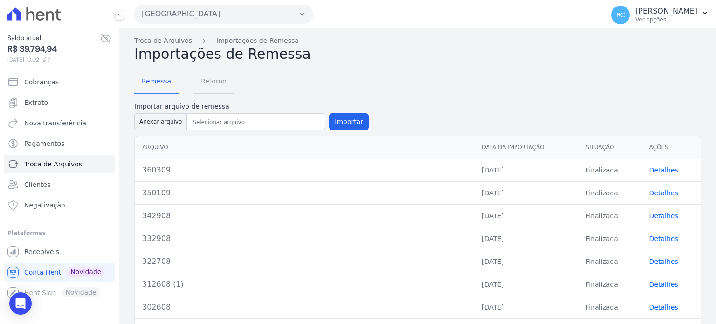
click at [219, 74] on span "Retorno" at bounding box center [213, 81] width 37 height 19
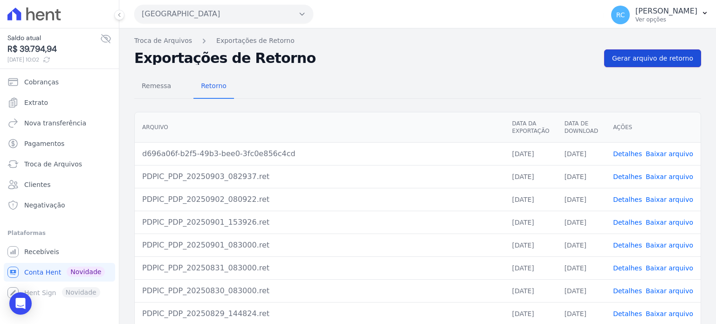
click at [665, 57] on span "Gerar arquivo de retorno" at bounding box center [652, 58] width 81 height 9
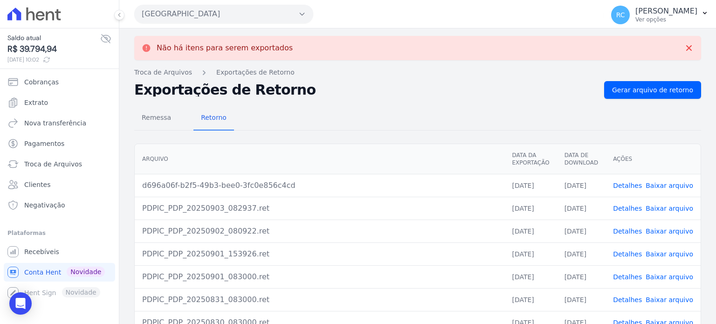
click at [664, 188] on link "Baixar arquivo" at bounding box center [669, 185] width 48 height 7
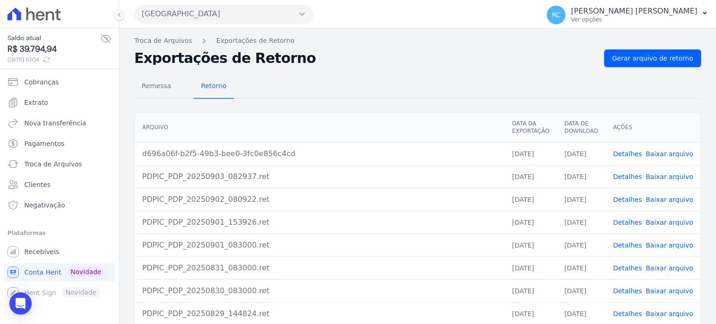
click at [626, 152] on link "Detalhes" at bounding box center [627, 153] width 29 height 7
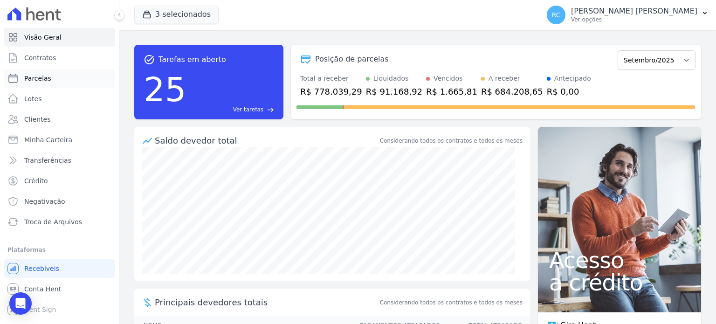
click at [60, 70] on link "Parcelas" at bounding box center [59, 78] width 111 height 19
select select
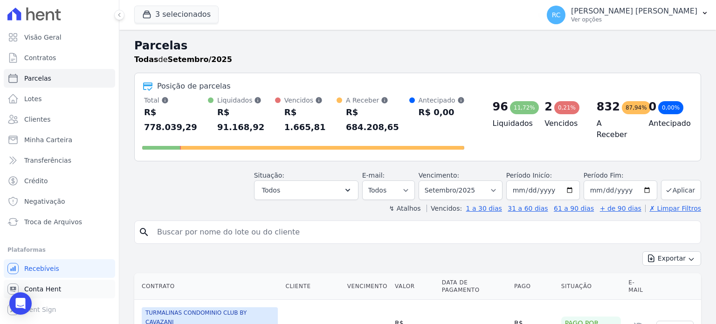
click at [42, 291] on span "Conta Hent" at bounding box center [42, 288] width 37 height 9
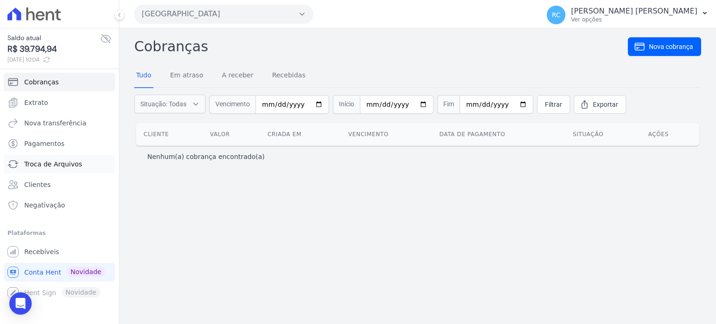
click at [63, 170] on link "Troca de Arquivos" at bounding box center [59, 164] width 111 height 19
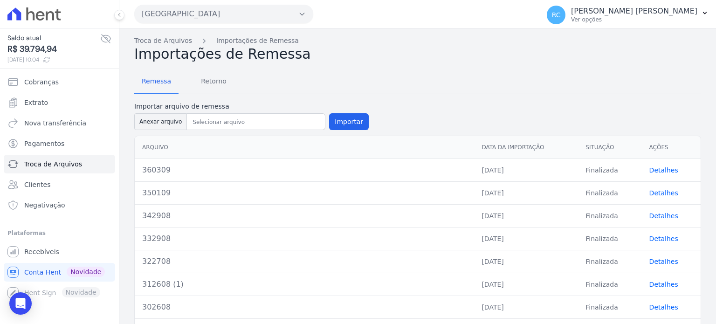
click at [656, 168] on link "Detalhes" at bounding box center [663, 169] width 29 height 7
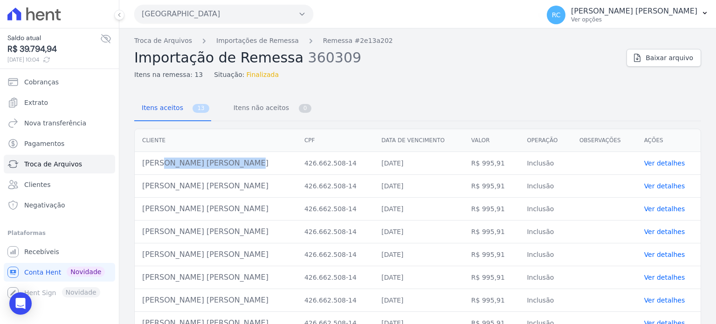
drag, startPoint x: 211, startPoint y: 160, endPoint x: 140, endPoint y: 161, distance: 70.4
click at [139, 162] on td "Jhonatan Belarmino Araujo" at bounding box center [216, 163] width 162 height 23
copy td "[PERSON_NAME] Ar"
click at [170, 41] on link "Troca de Arquivos" at bounding box center [163, 41] width 58 height 10
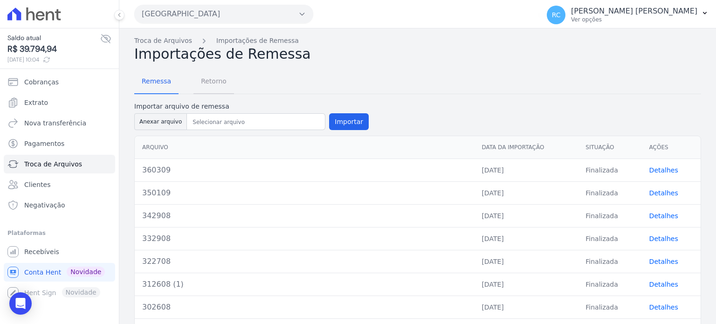
click at [224, 84] on span "Retorno" at bounding box center [213, 81] width 37 height 19
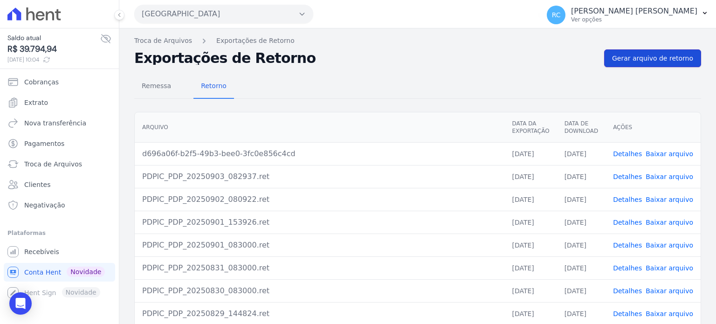
click at [649, 57] on span "Gerar arquivo de retorno" at bounding box center [652, 58] width 81 height 9
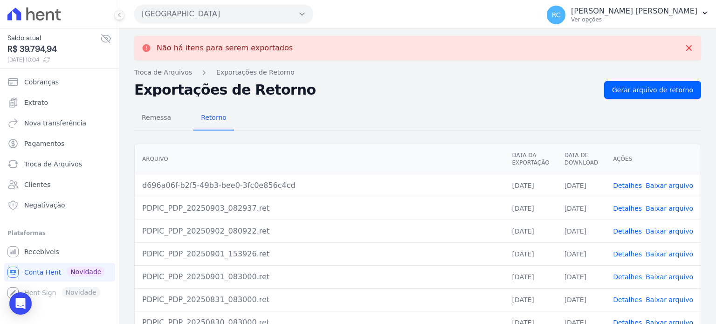
click at [633, 182] on link "Detalhes" at bounding box center [627, 185] width 29 height 7
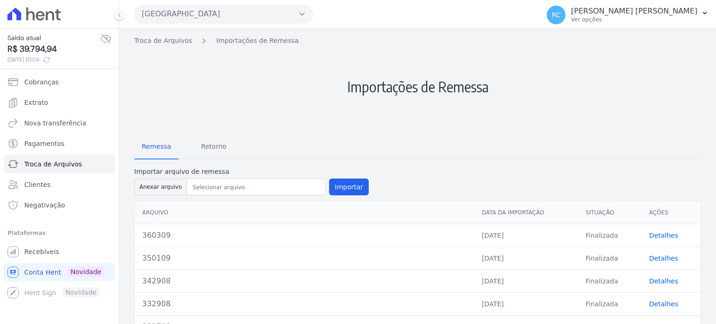
click at [680, 108] on h2 "Importações de Remessa" at bounding box center [417, 87] width 567 height 82
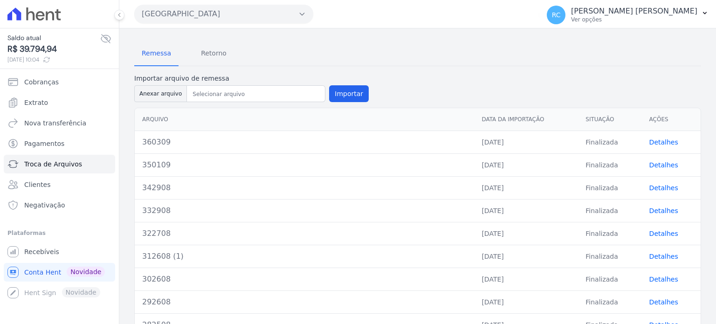
scroll to position [47, 0]
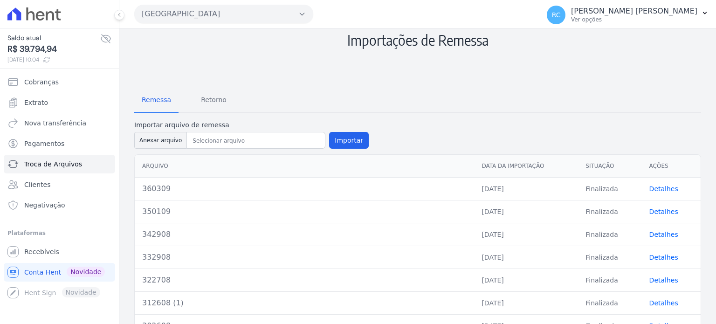
click at [448, 89] on div "Remessa Retorno" at bounding box center [417, 101] width 567 height 24
click at [432, 91] on div "Remessa Retorno" at bounding box center [417, 101] width 567 height 24
click at [210, 96] on span "Retorno" at bounding box center [213, 99] width 37 height 19
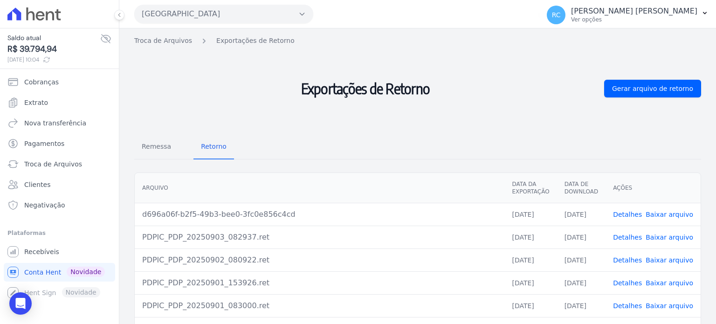
click at [667, 213] on link "Baixar arquivo" at bounding box center [669, 214] width 48 height 7
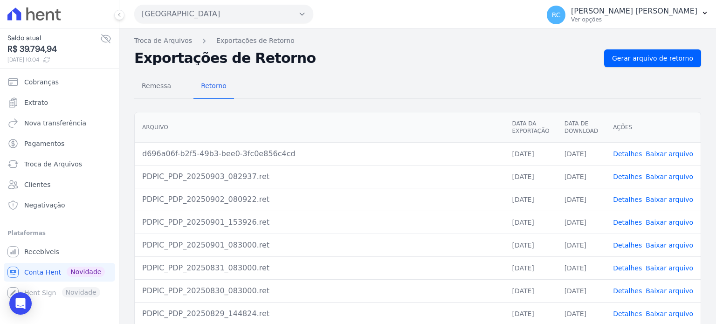
click at [659, 150] on link "Baixar arquivo" at bounding box center [669, 153] width 48 height 7
click at [634, 154] on link "Detalhes" at bounding box center [627, 153] width 29 height 7
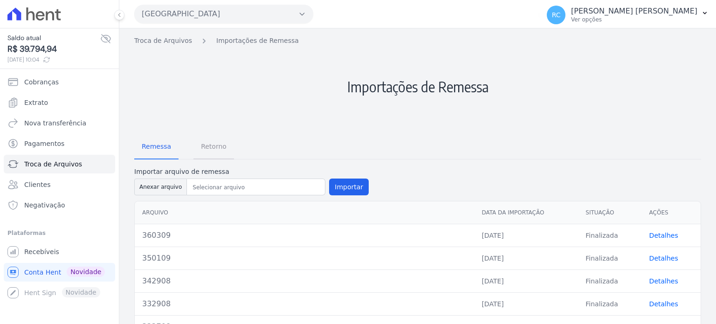
click at [213, 146] on span "Retorno" at bounding box center [213, 146] width 37 height 19
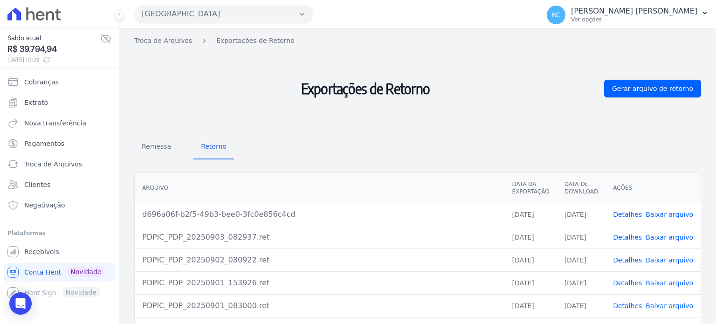
scroll to position [47, 0]
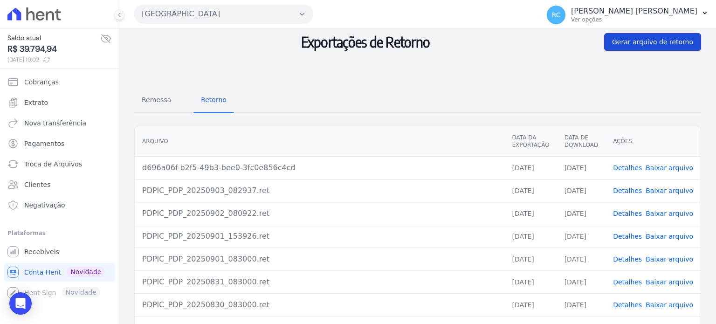
click at [664, 47] on link "Gerar arquivo de retorno" at bounding box center [652, 42] width 97 height 18
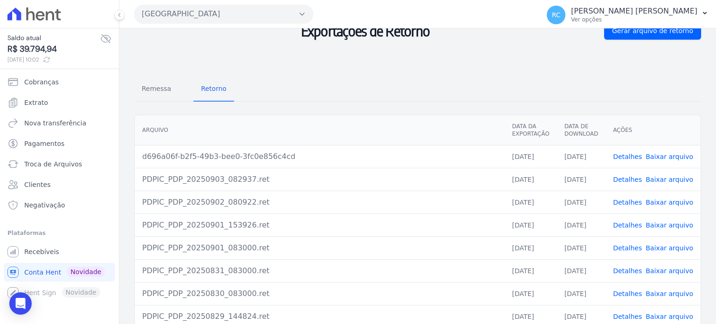
scroll to position [93, 0]
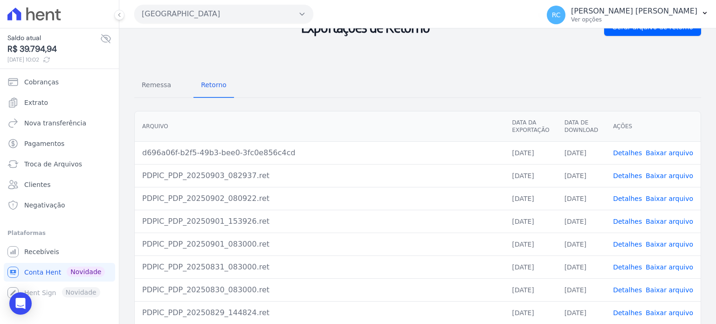
click at [673, 153] on link "Baixar arquivo" at bounding box center [669, 152] width 48 height 7
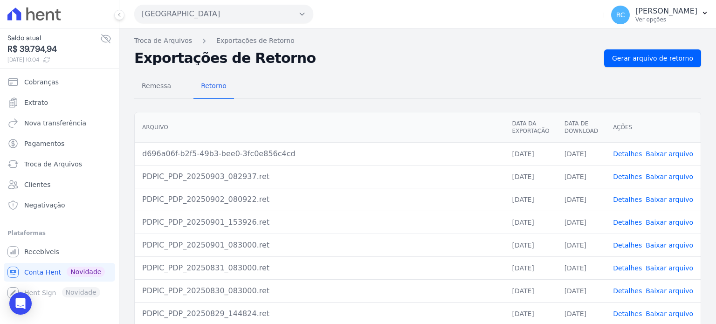
drag, startPoint x: 216, startPoint y: 119, endPoint x: 201, endPoint y: 149, distance: 33.6
click at [201, 149] on table "Arquivo Data da Exportação Data de Download Ações d696a06f-b2f5-49b3-bee0-3fc0e…" at bounding box center [418, 241] width 566 height 258
click at [385, 50] on div "Exportações de Retorno Gerar arquivo de retorno" at bounding box center [417, 58] width 567 height 18
click at [18, 308] on icon "Open Intercom Messenger" at bounding box center [20, 303] width 12 height 12
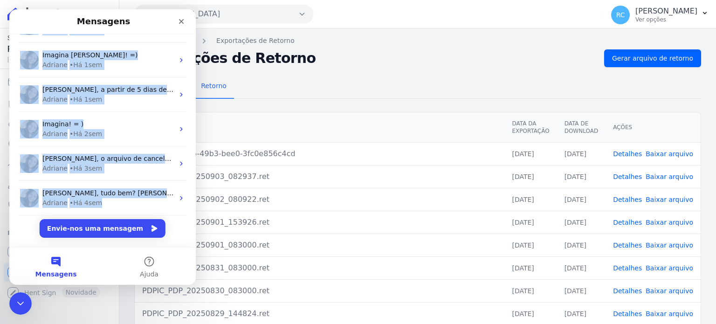
drag, startPoint x: 103, startPoint y: 53, endPoint x: 109, endPoint y: 222, distance: 168.8
click at [116, 229] on main "Mensagens Imagina [PERSON_NAME]! =) [PERSON_NAME] • Há 1d Imagina = ) [PERSON_N…" at bounding box center [102, 146] width 186 height 275
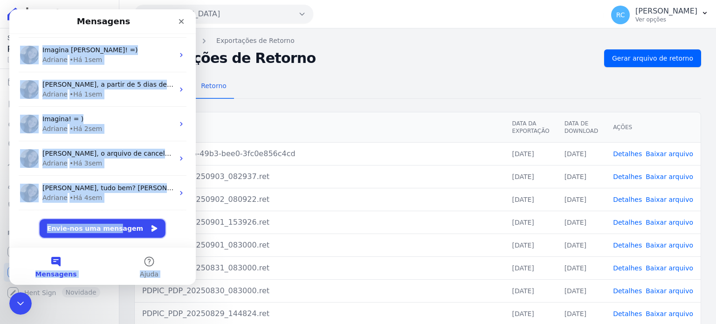
click at [105, 230] on button "Envie-nos uma mensagem" at bounding box center [103, 228] width 126 height 19
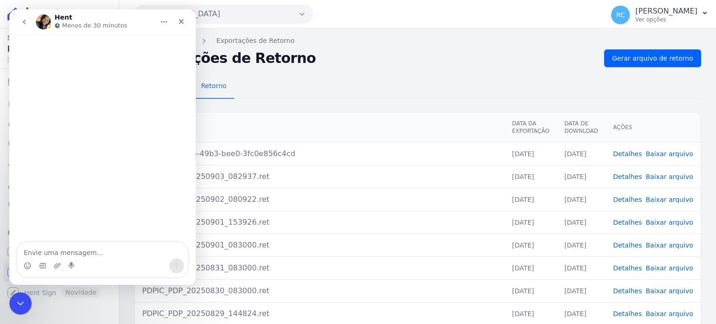
scroll to position [62, 0]
click at [78, 253] on textarea "Envie uma mensagem..." at bounding box center [102, 250] width 171 height 16
type textarea "Bom diaaa, tudo bem"
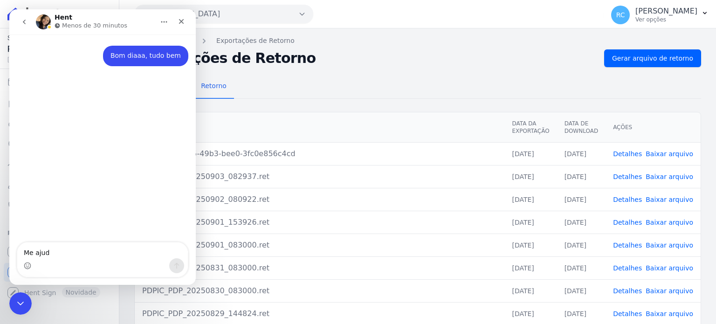
type textarea "Me ajuda"
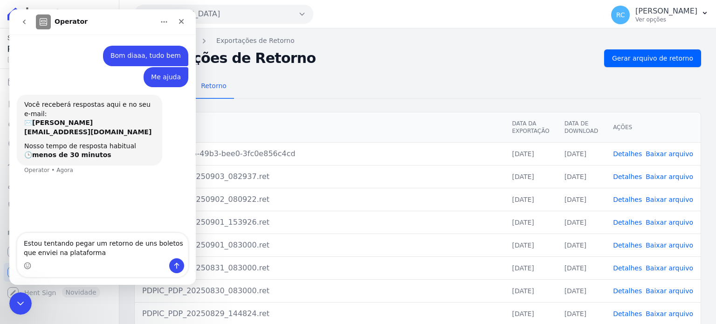
type textarea "Estou tentando pegar um retorno de uns boletos que enviei na plataforma"
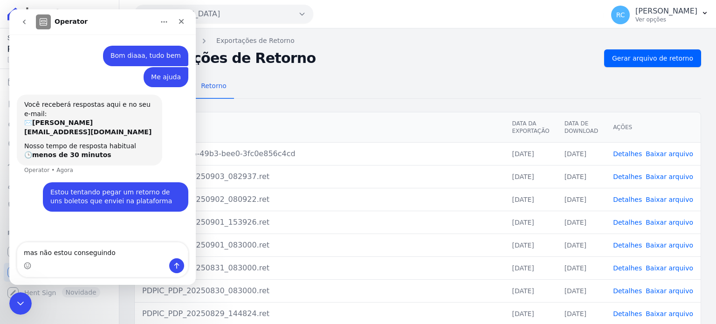
type textarea "mas não estou conseguindo"
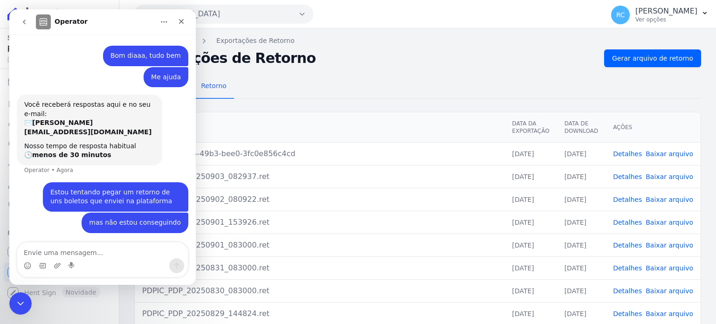
type textarea "[PERSON_NAME] Ar"
drag, startPoint x: 110, startPoint y: 258, endPoint x: 12, endPoint y: 255, distance: 98.4
click html "Operator Bom diaaa, tudo bem [PERSON_NAME] • Agora Me ajuda [PERSON_NAME] • Ago…"
click at [57, 227] on div "mas não estou conseguindo [PERSON_NAME] • Agora" at bounding box center [102, 228] width 171 height 32
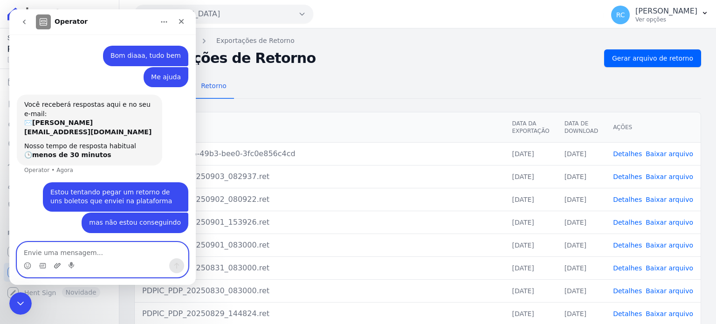
click at [56, 266] on icon "Carregar anexo" at bounding box center [57, 265] width 7 height 5
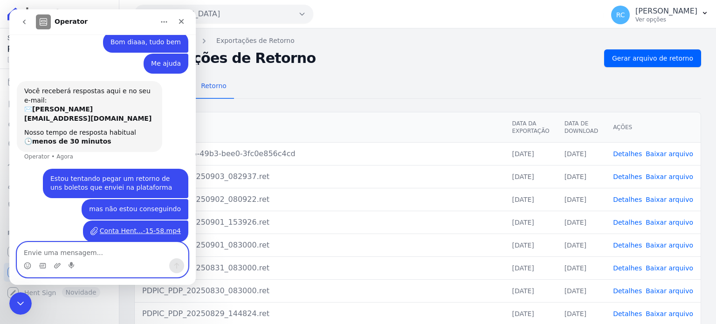
click at [89, 256] on textarea "Envie uma mensagem..." at bounding box center [102, 250] width 171 height 16
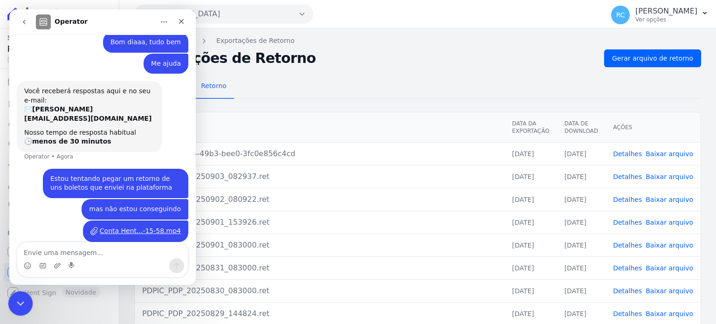
click html
drag, startPoint x: 15, startPoint y: 310, endPoint x: 25, endPoint y: 603, distance: 293.3
click at [15, 313] on div "Fechar mensagem da Intercom" at bounding box center [19, 302] width 22 height 22
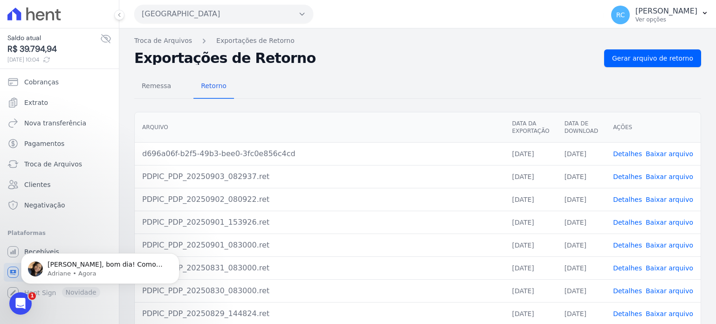
scroll to position [86, 0]
click at [101, 279] on div "[PERSON_NAME], bom dia! Como vai? [PERSON_NAME], estou em atendimento mas assim…" at bounding box center [100, 268] width 158 height 31
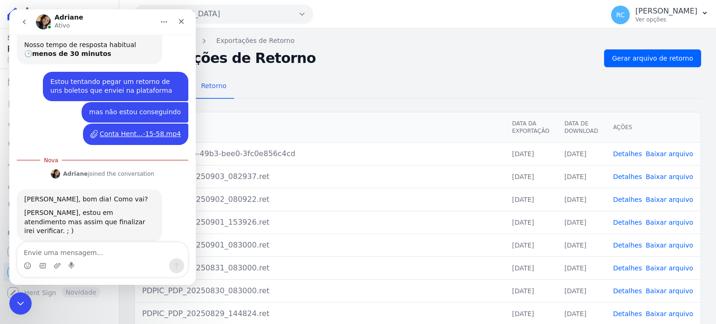
scroll to position [101, 0]
click at [115, 251] on textarea "Envie uma mensagem..." at bounding box center [102, 250] width 171 height 16
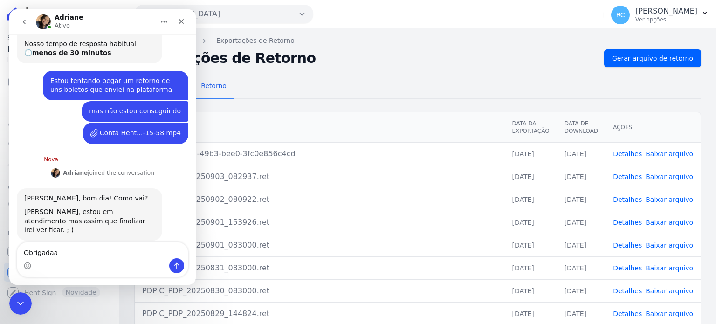
type textarea "Obrigadaaa"
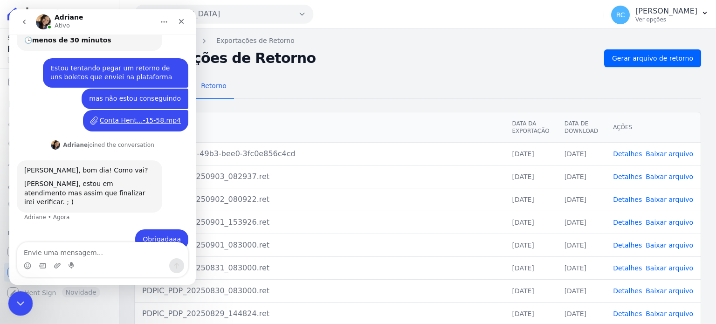
click at [28, 294] on div "Fechar mensagem da Intercom" at bounding box center [19, 302] width 22 height 22
